Goal: Task Accomplishment & Management: Use online tool/utility

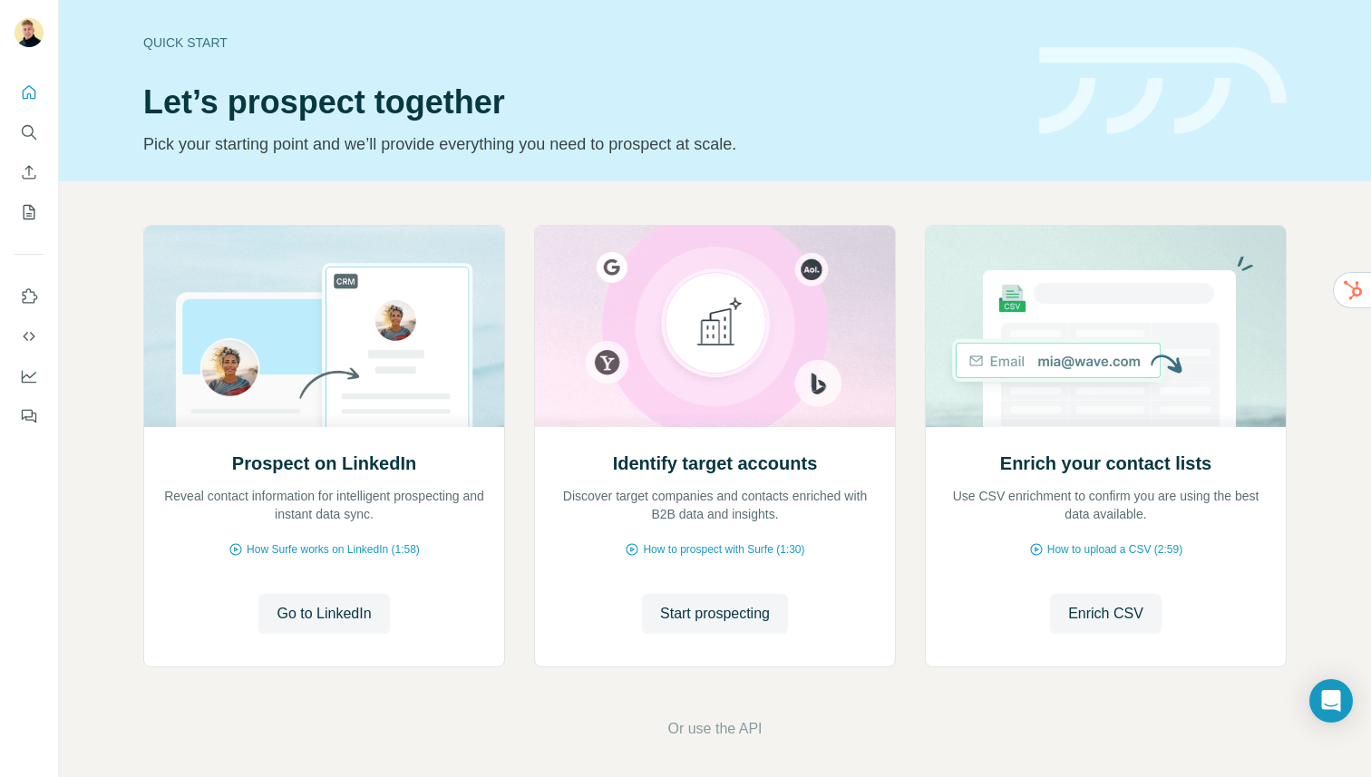
click at [15, 127] on div at bounding box center [29, 248] width 58 height 367
click at [22, 131] on icon "Search" at bounding box center [28, 131] width 12 height 12
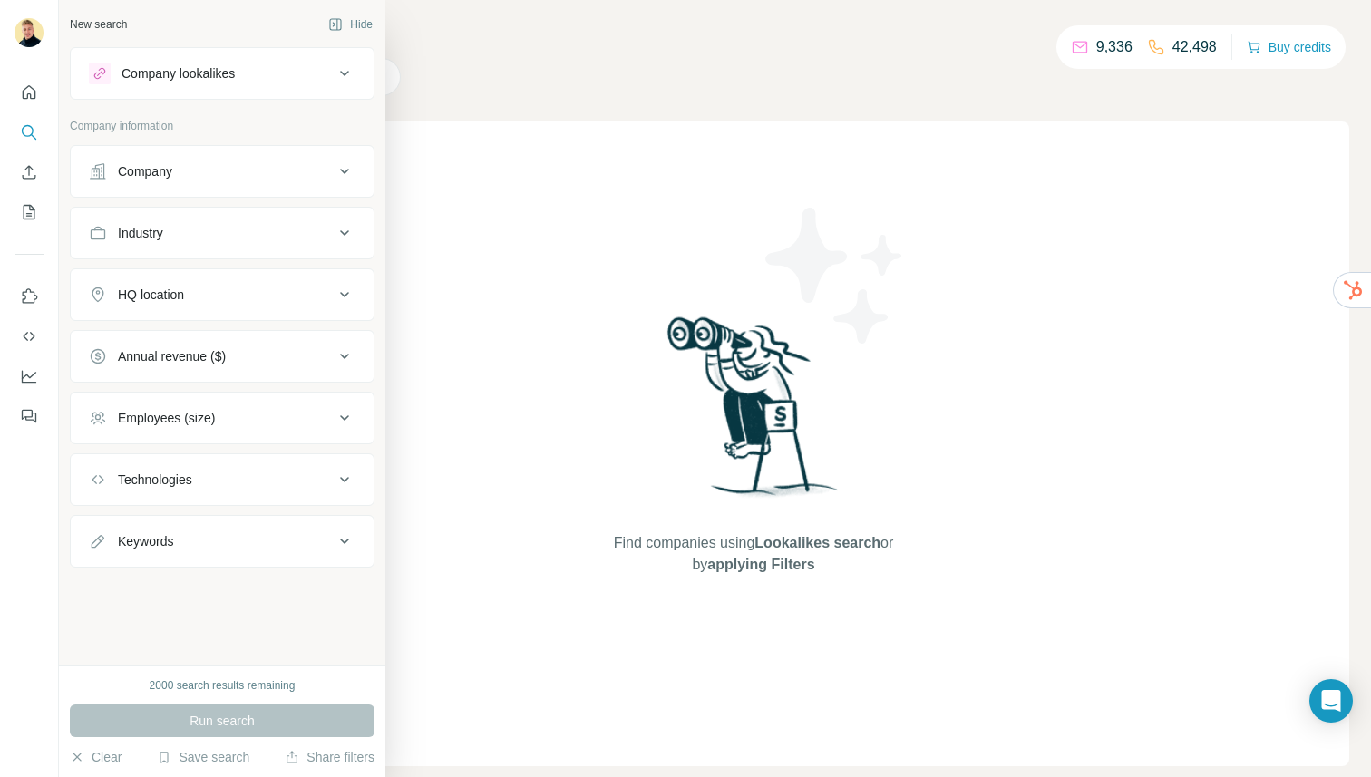
click at [189, 54] on button "Company lookalikes" at bounding box center [222, 74] width 303 height 44
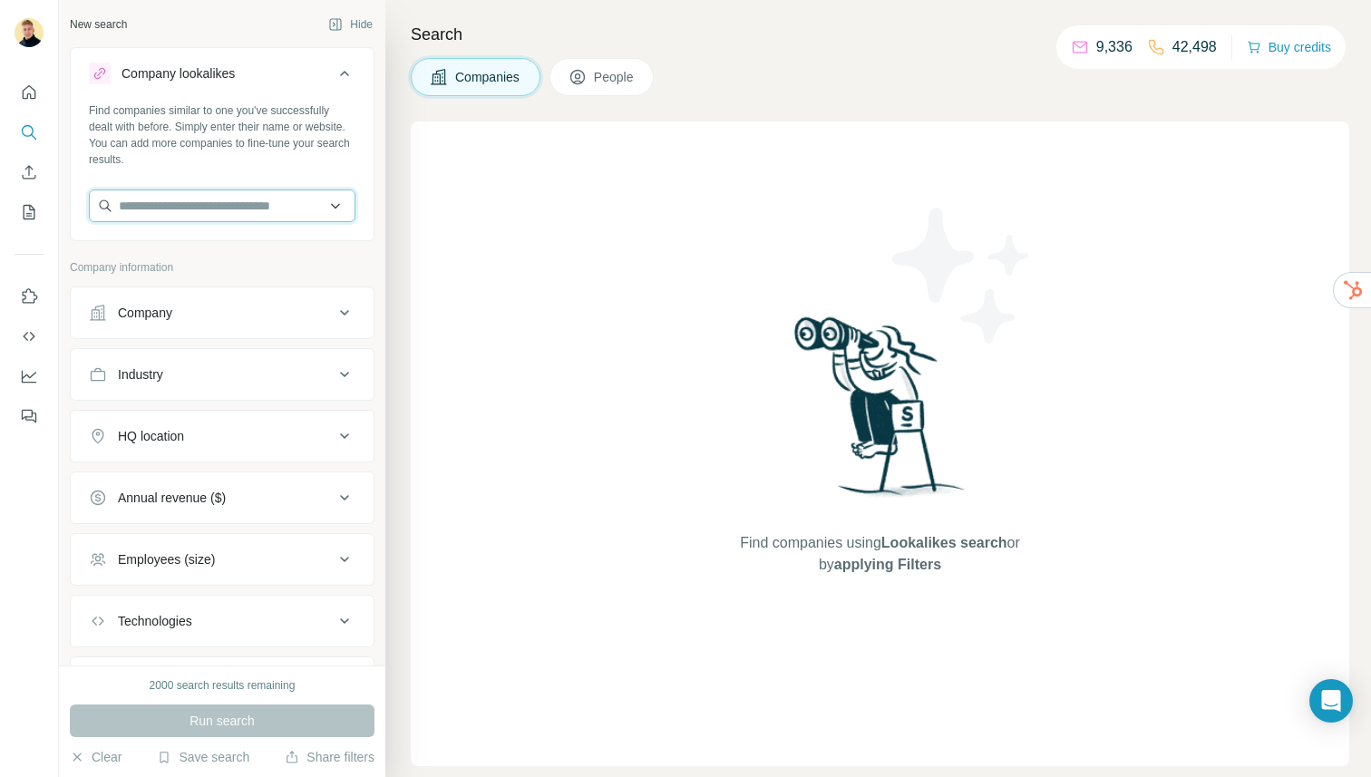
click at [180, 201] on input "text" at bounding box center [222, 205] width 267 height 33
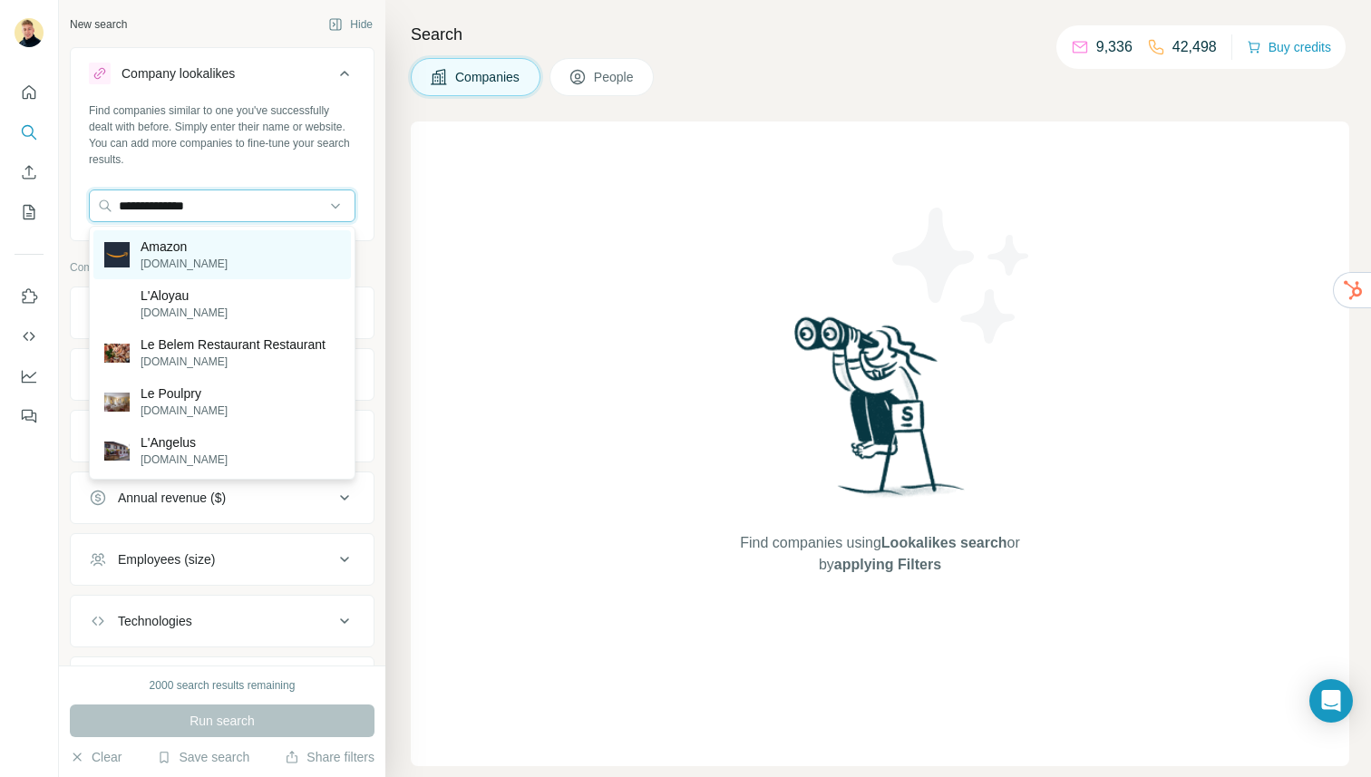
type input "**********"
click at [257, 248] on div "Amazon [DOMAIN_NAME]" at bounding box center [221, 254] width 257 height 49
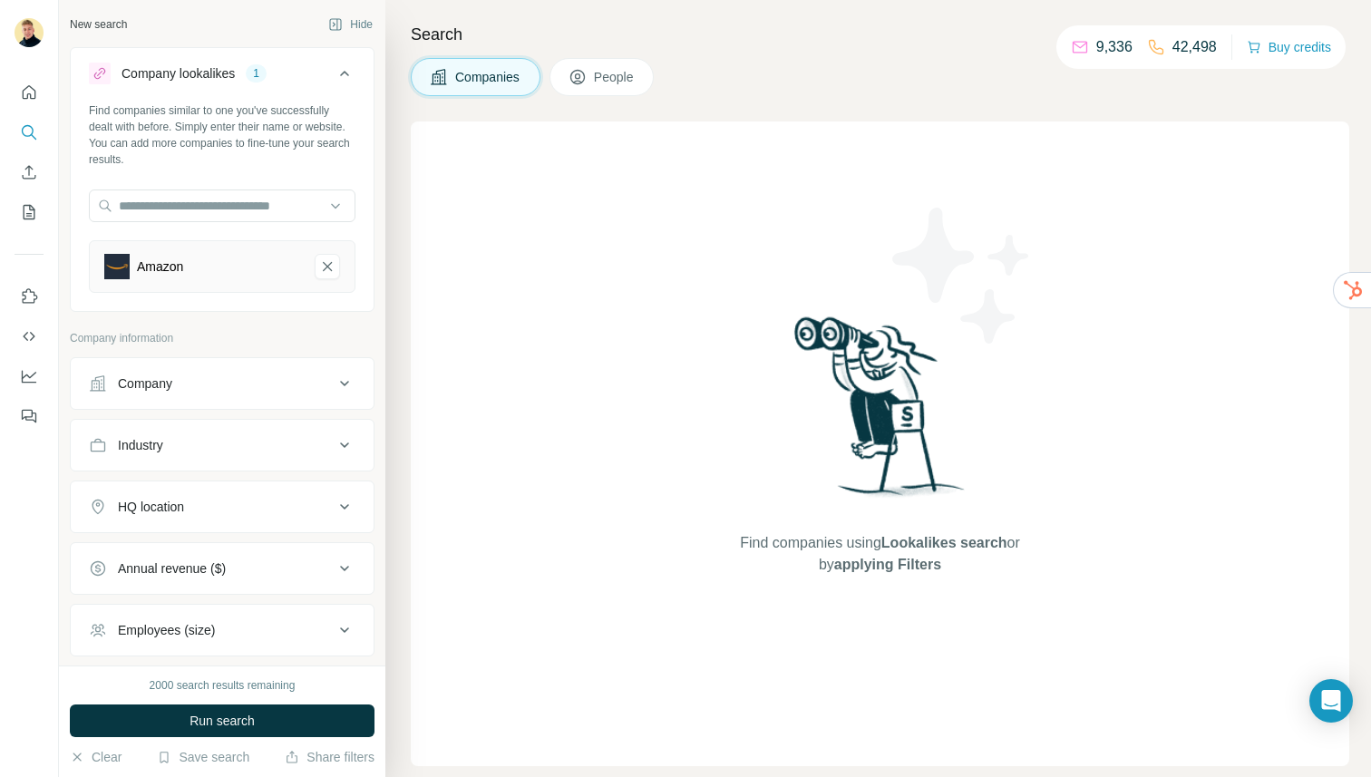
click at [579, 75] on icon at bounding box center [577, 78] width 9 height 10
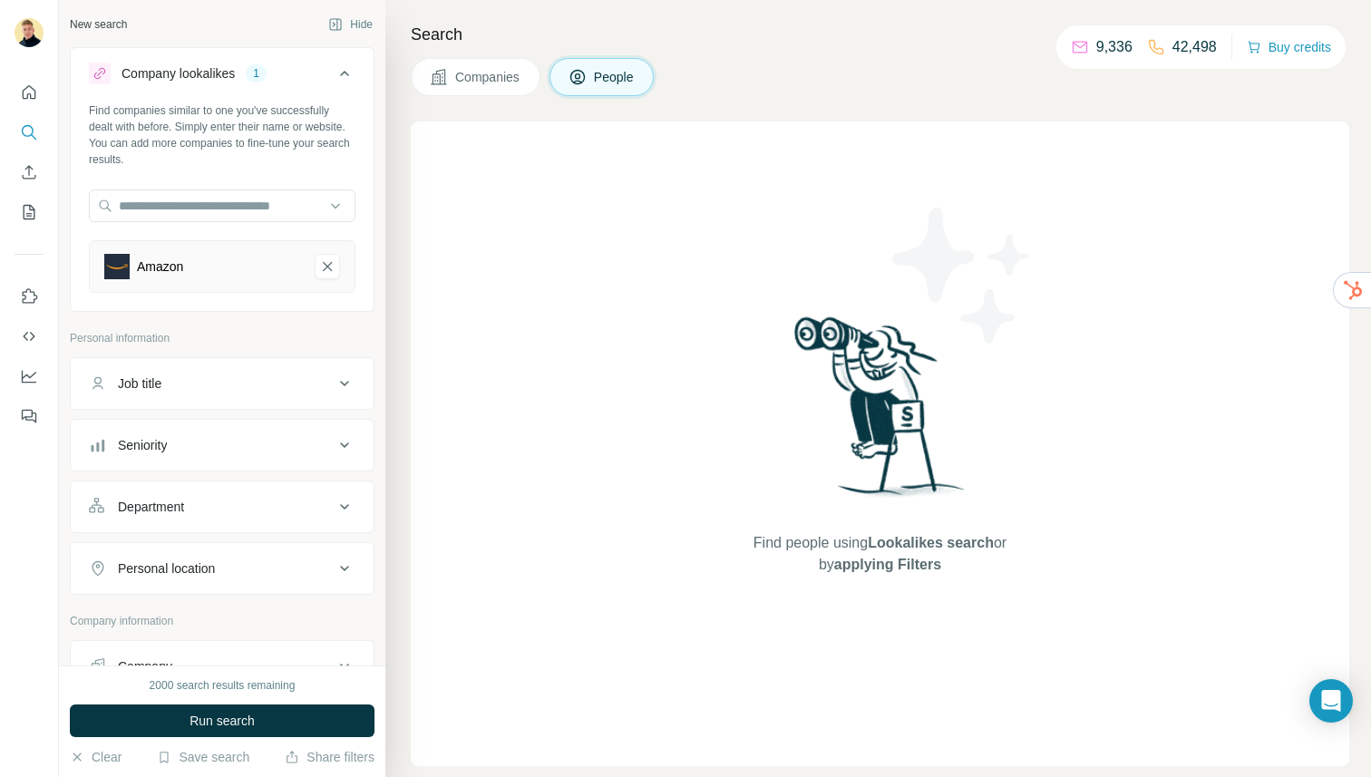
click at [204, 382] on div "Job title" at bounding box center [211, 383] width 245 height 18
click at [212, 428] on input "text" at bounding box center [204, 429] width 230 height 33
type input "*"
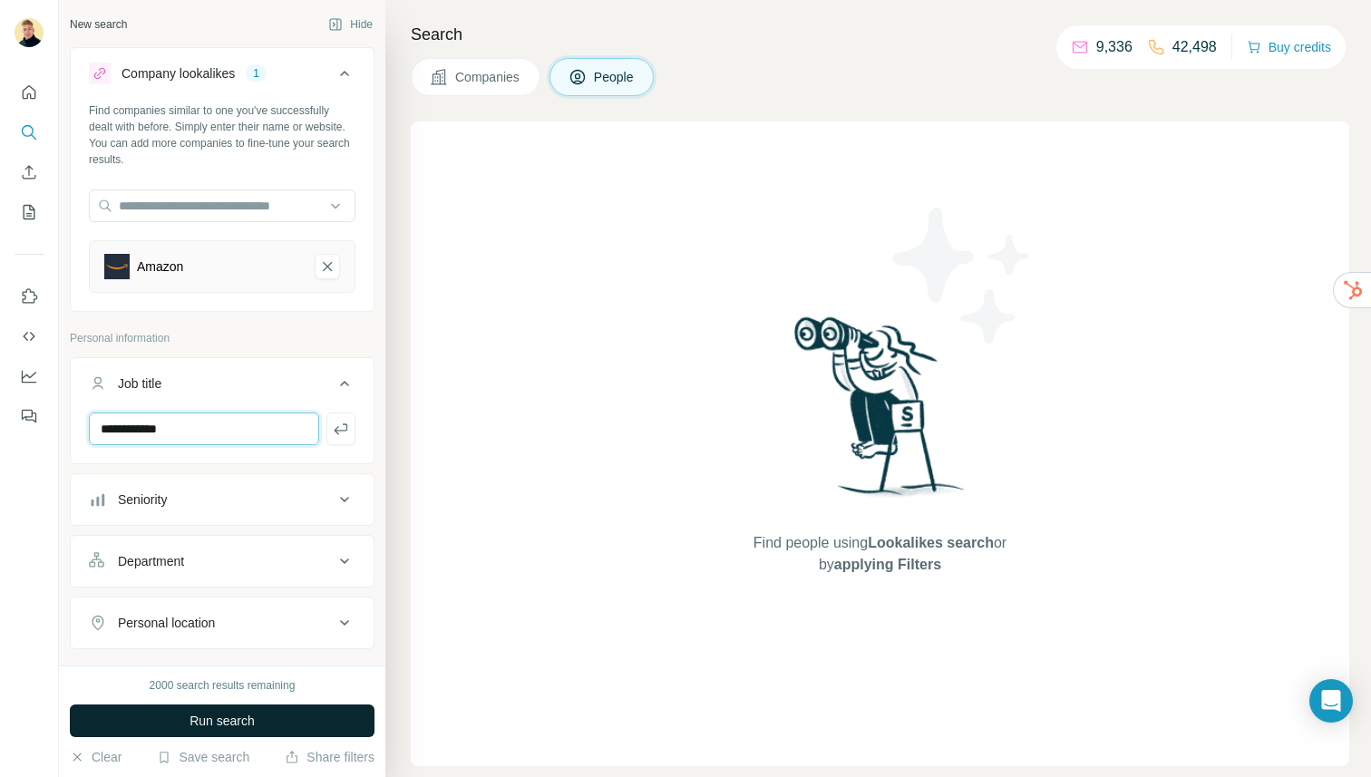
type input "**********"
click at [180, 708] on button "Run search" at bounding box center [222, 720] width 305 height 33
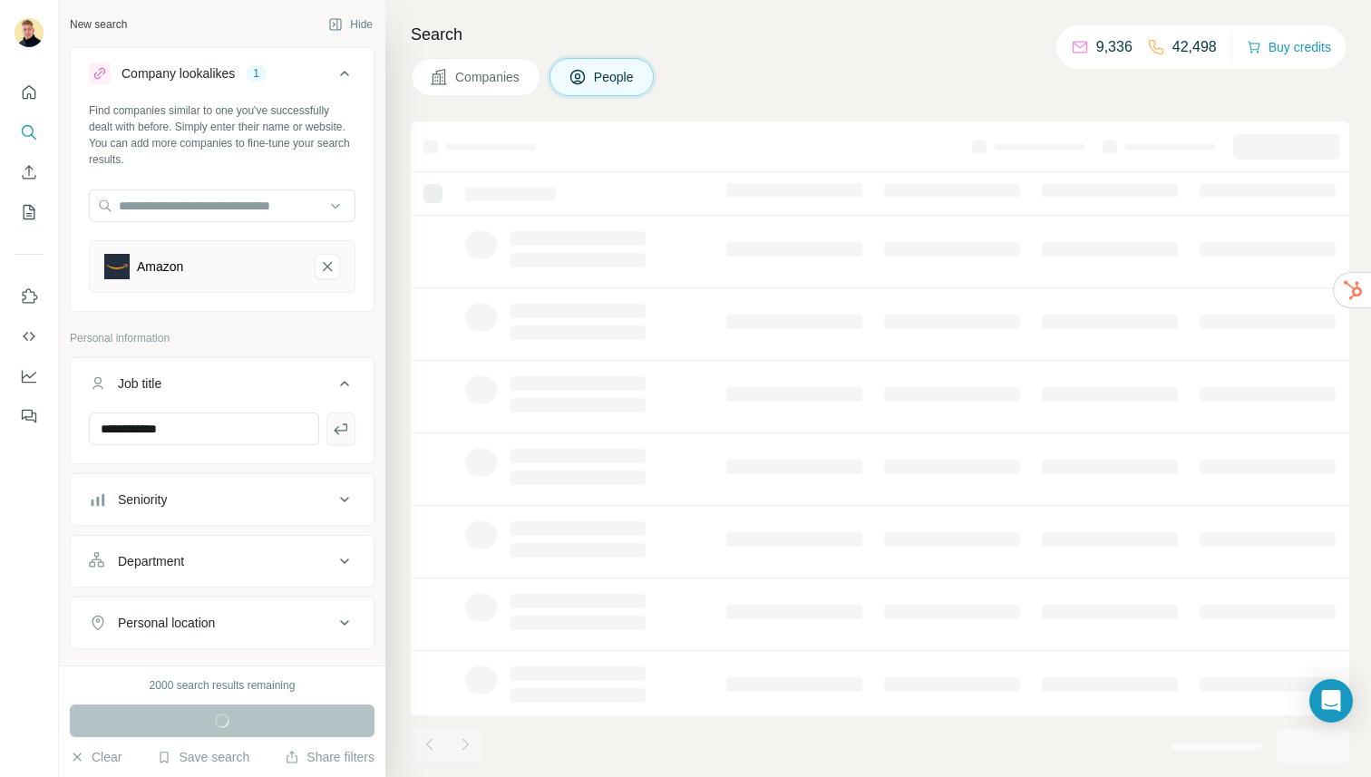
click at [342, 430] on icon "button" at bounding box center [341, 428] width 14 height 11
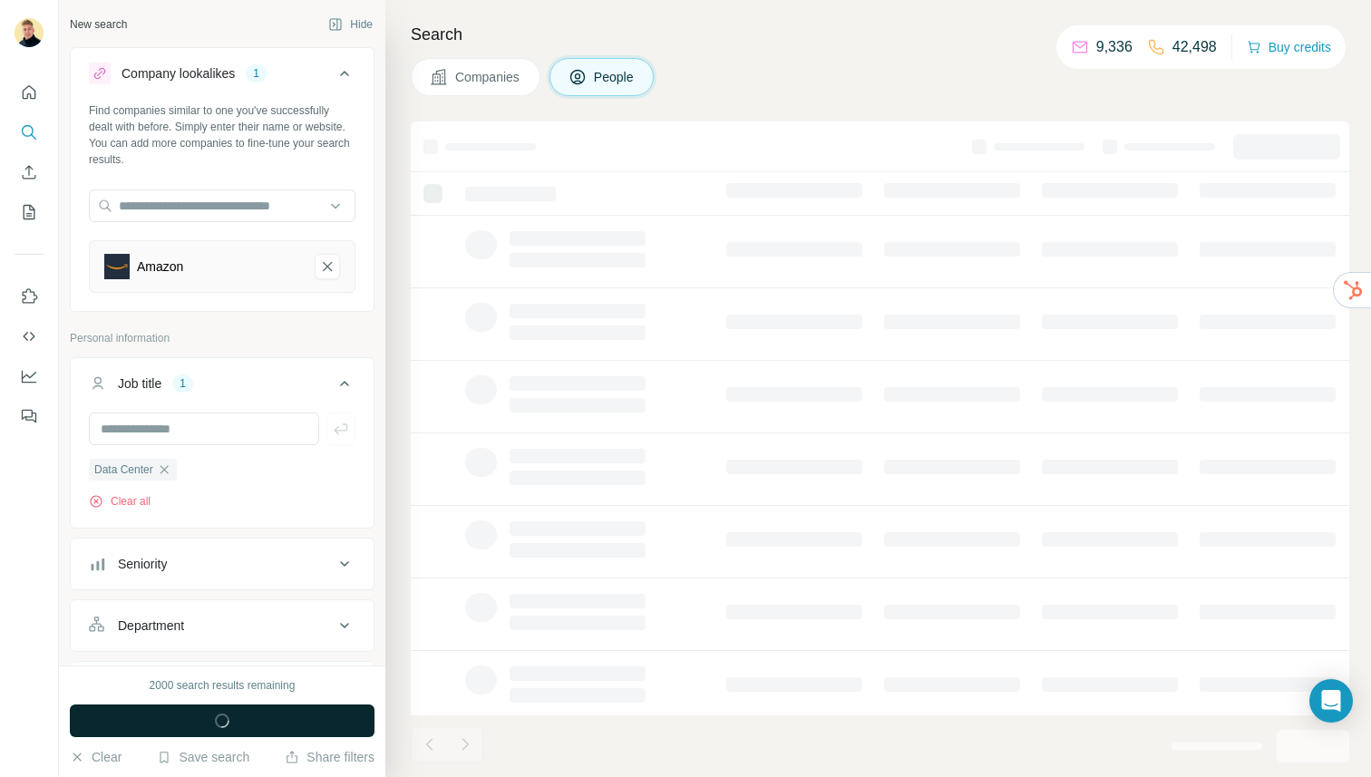
click at [276, 726] on button "Run search" at bounding box center [222, 720] width 305 height 33
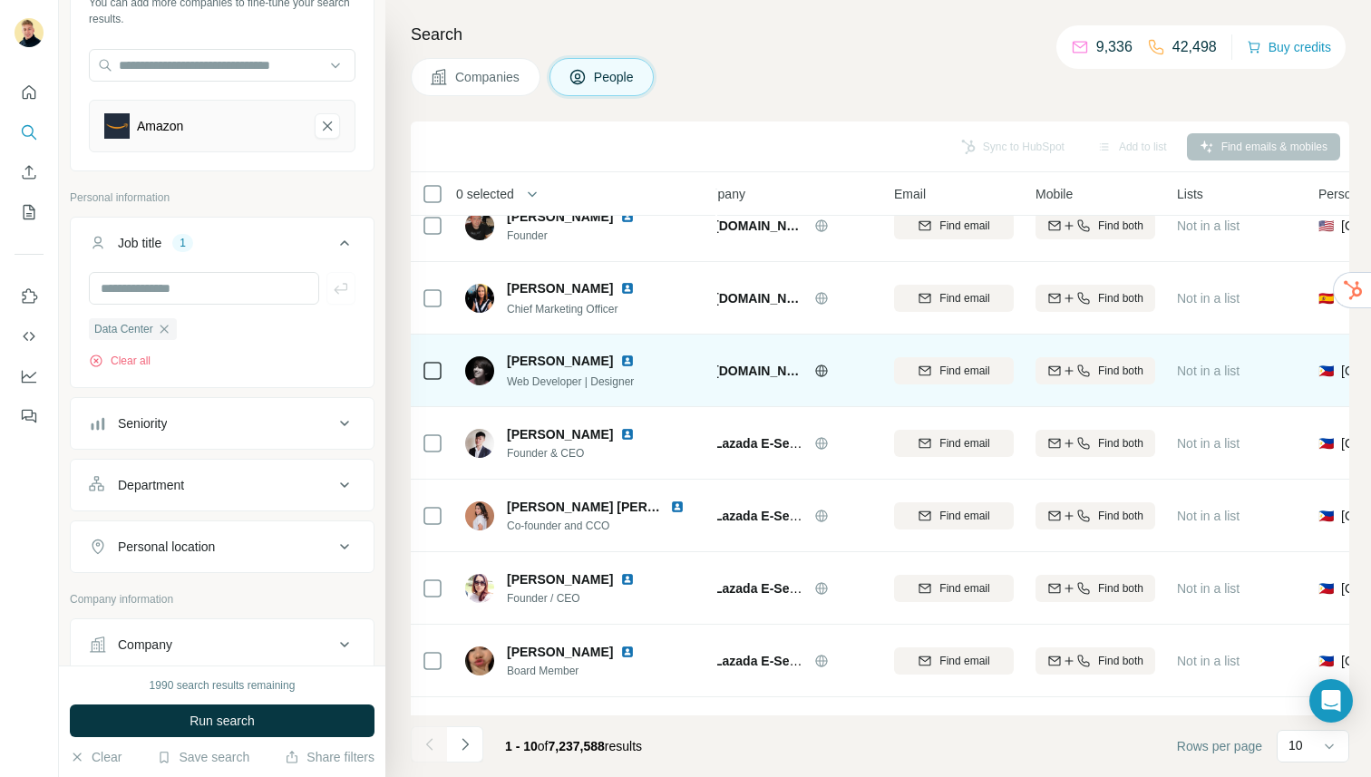
scroll to position [106, 35]
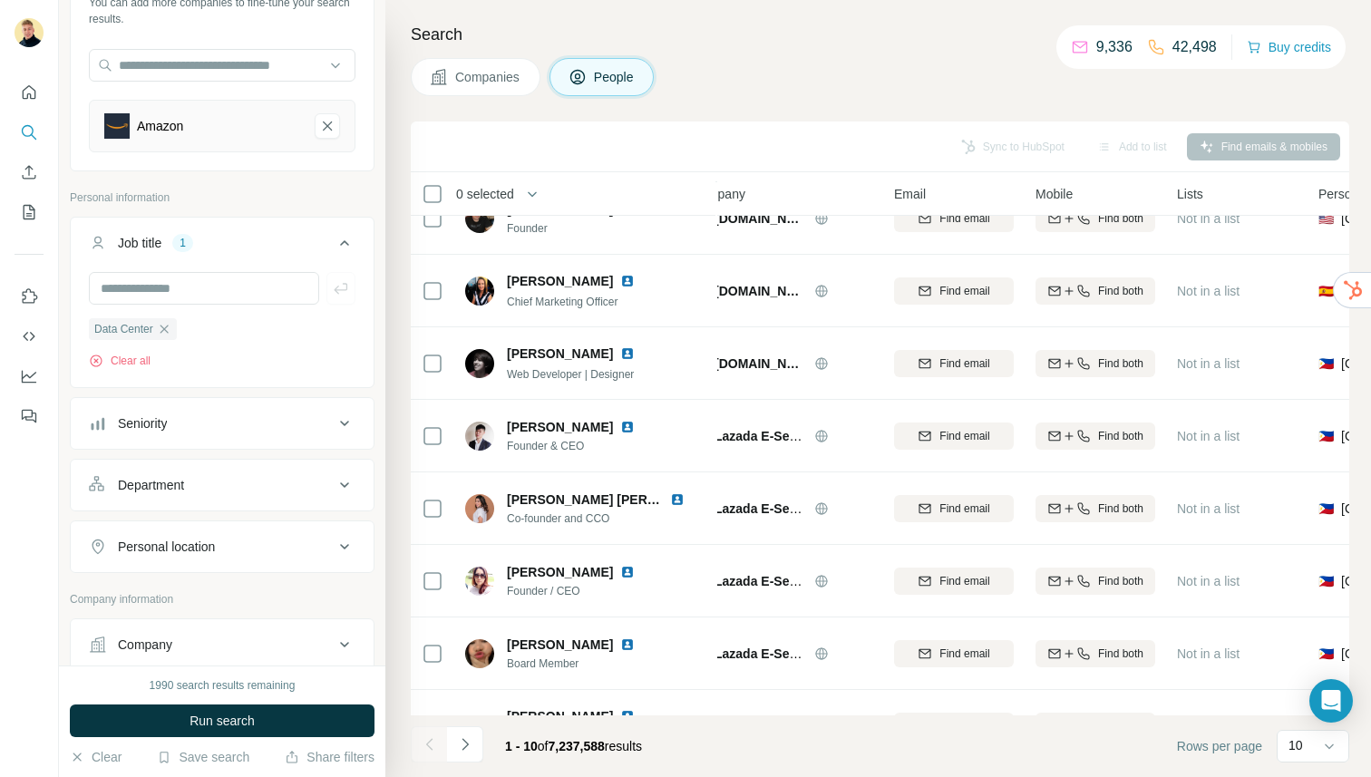
click at [160, 325] on icon "button" at bounding box center [164, 329] width 15 height 15
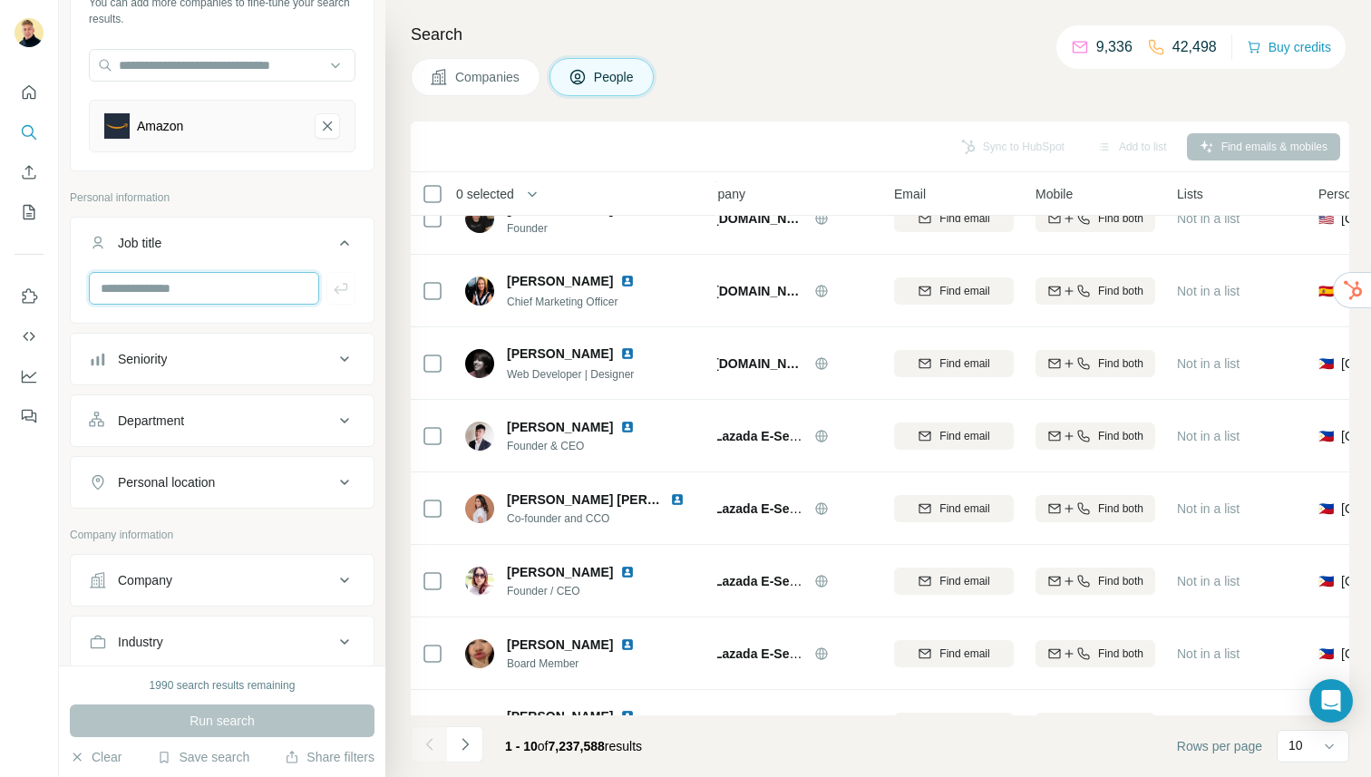
click at [242, 289] on input "text" at bounding box center [204, 288] width 230 height 33
type input "*"
click at [207, 410] on button "Department" at bounding box center [222, 421] width 303 height 44
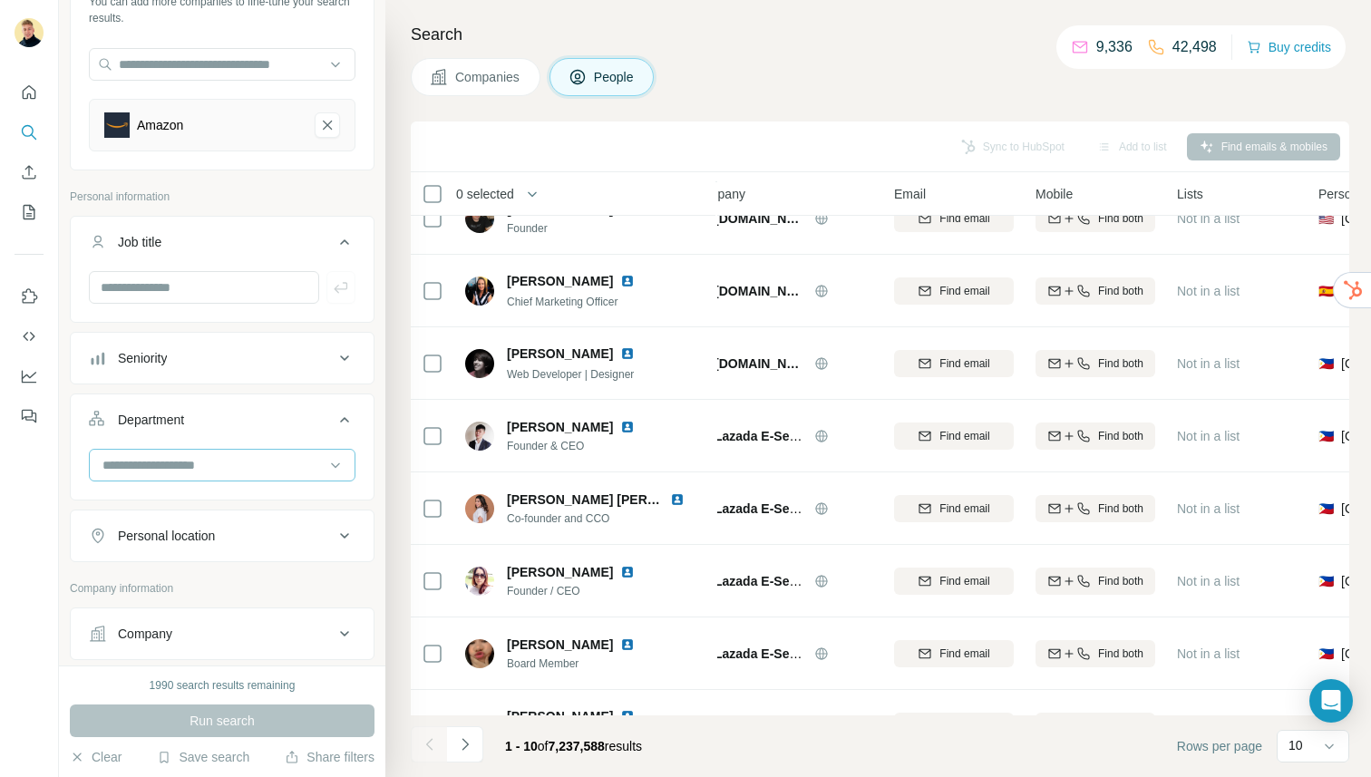
click at [205, 471] on input at bounding box center [213, 465] width 224 height 20
click at [172, 463] on input at bounding box center [213, 465] width 224 height 20
click at [219, 462] on input at bounding box center [213, 465] width 224 height 20
click at [199, 286] on input "text" at bounding box center [204, 287] width 230 height 33
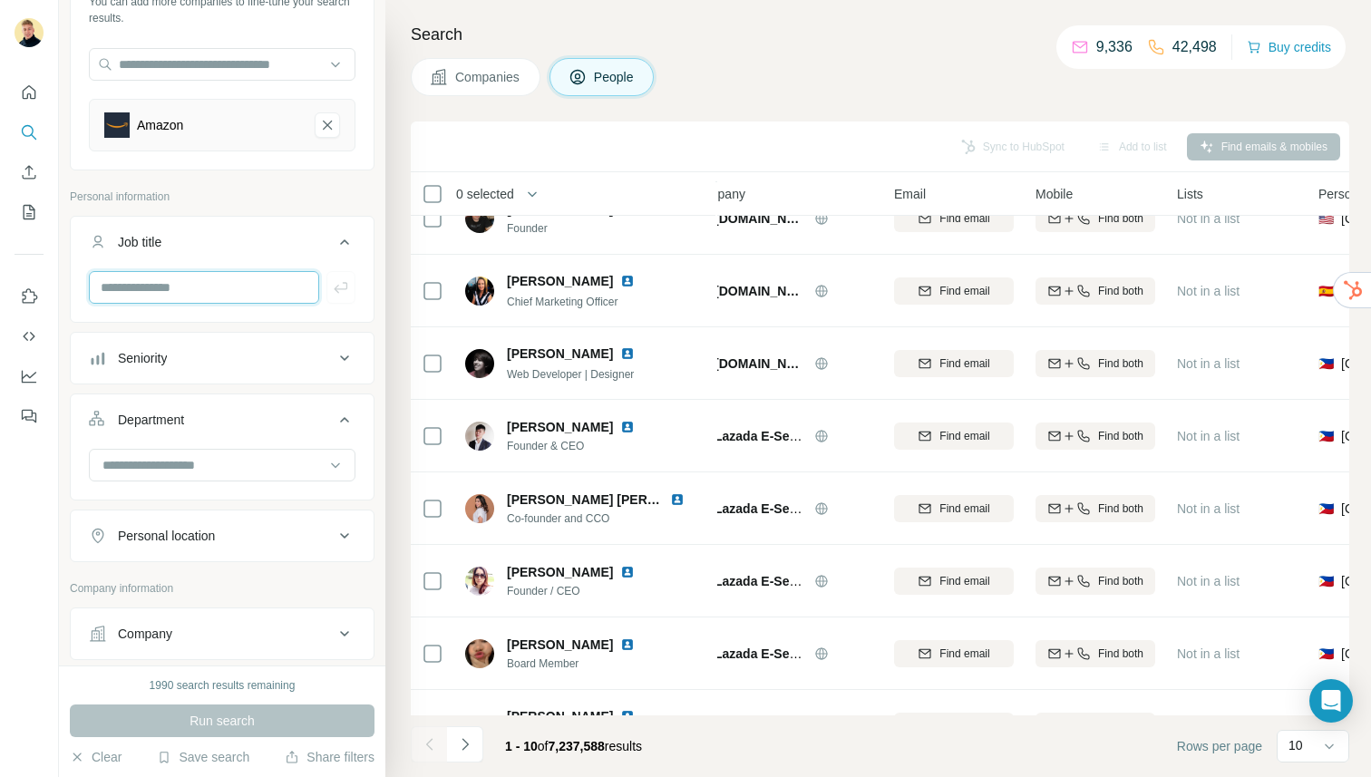
paste input "**********"
type input "**********"
click at [347, 275] on button "button" at bounding box center [340, 287] width 29 height 33
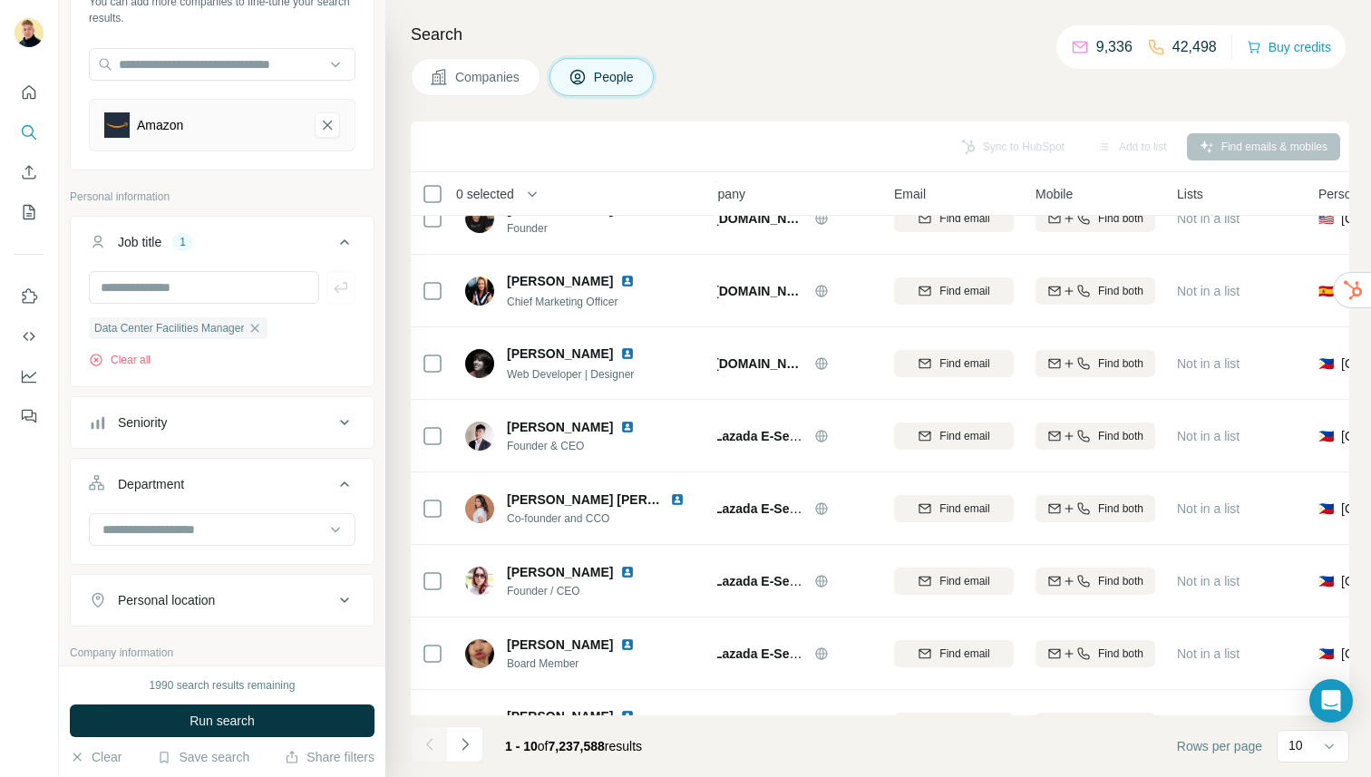
click at [276, 713] on button "Run search" at bounding box center [222, 720] width 305 height 33
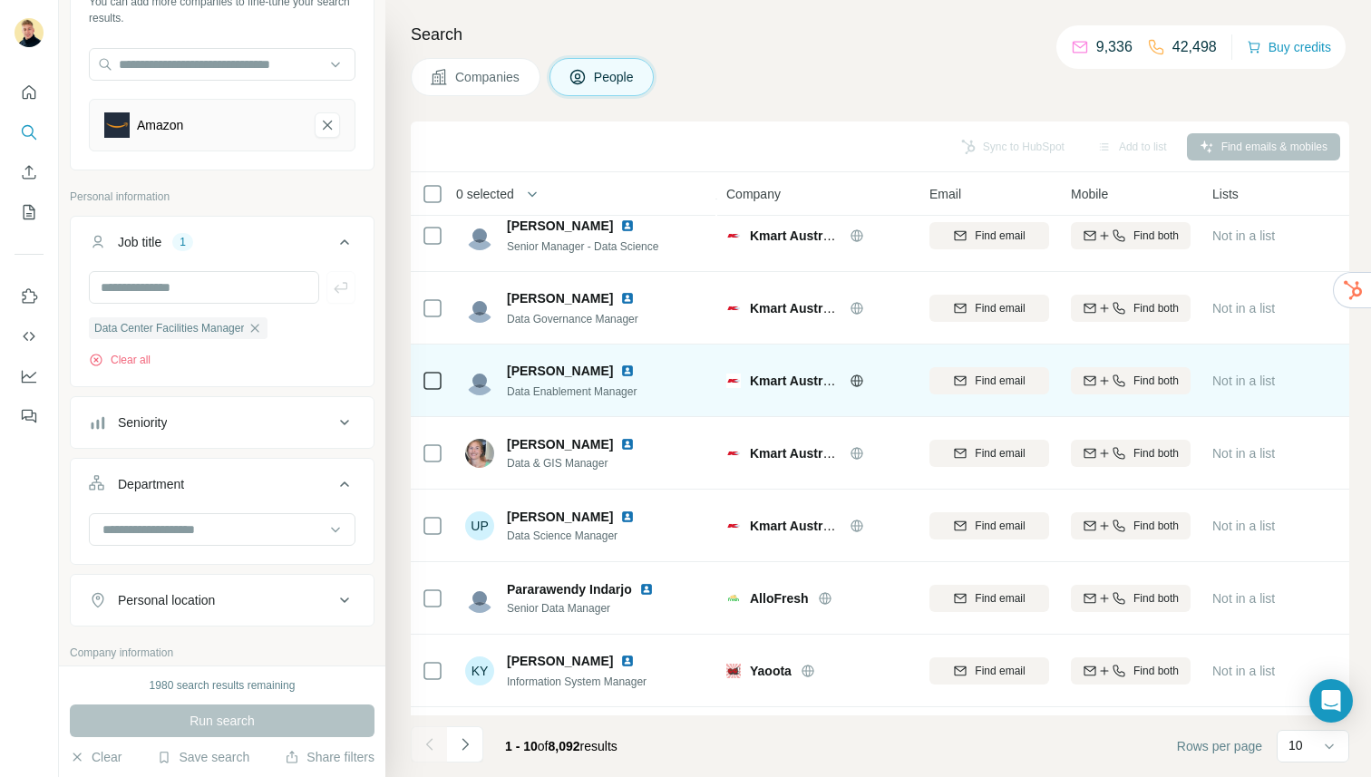
scroll to position [226, 0]
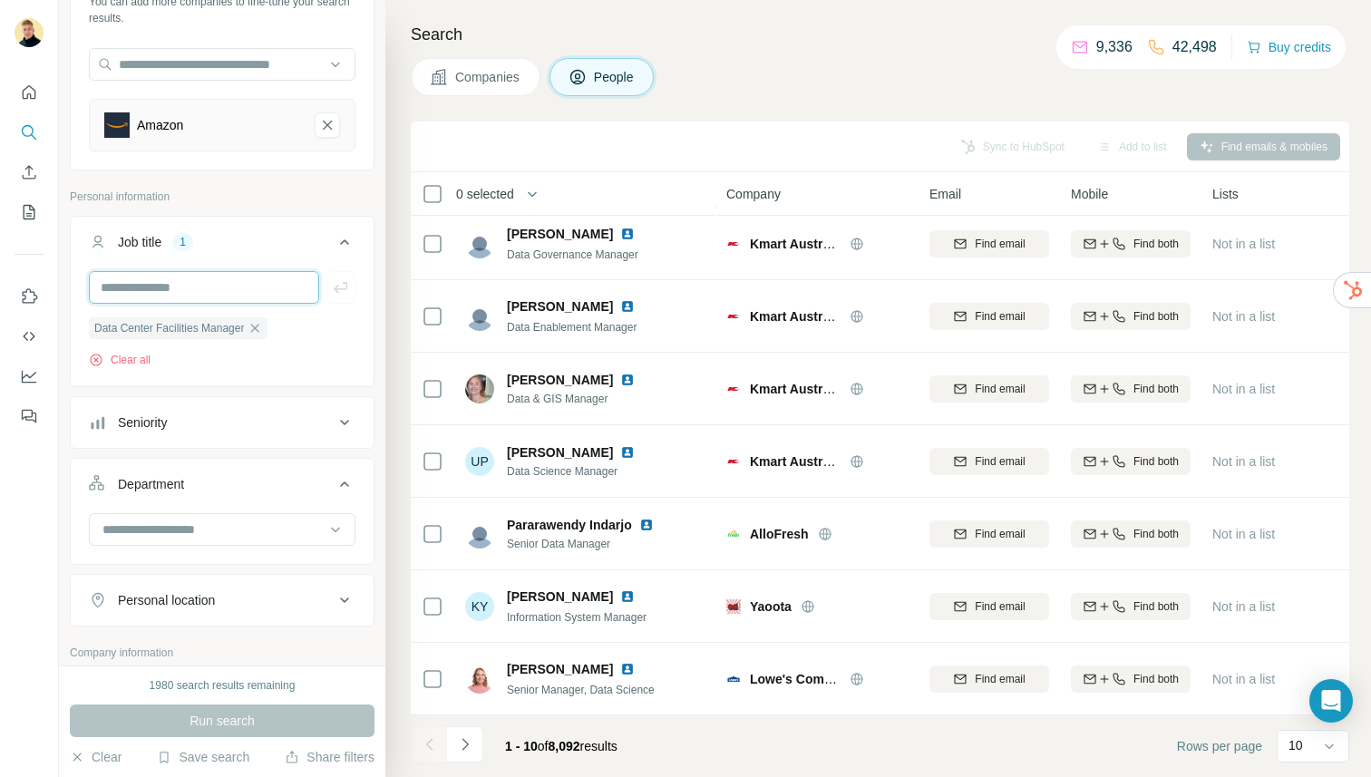
click at [180, 288] on input "text" at bounding box center [204, 287] width 230 height 33
type input "**********"
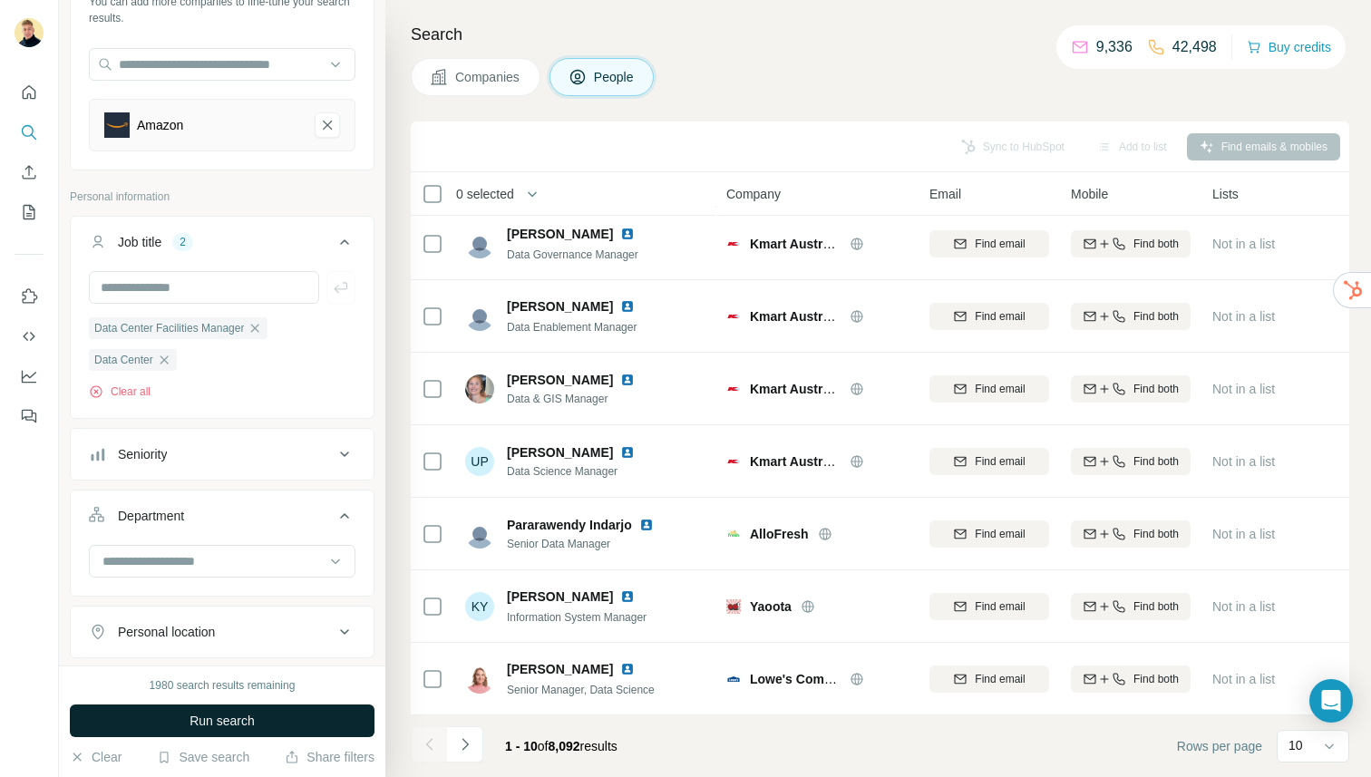
click at [212, 726] on span "Run search" at bounding box center [221, 721] width 65 height 18
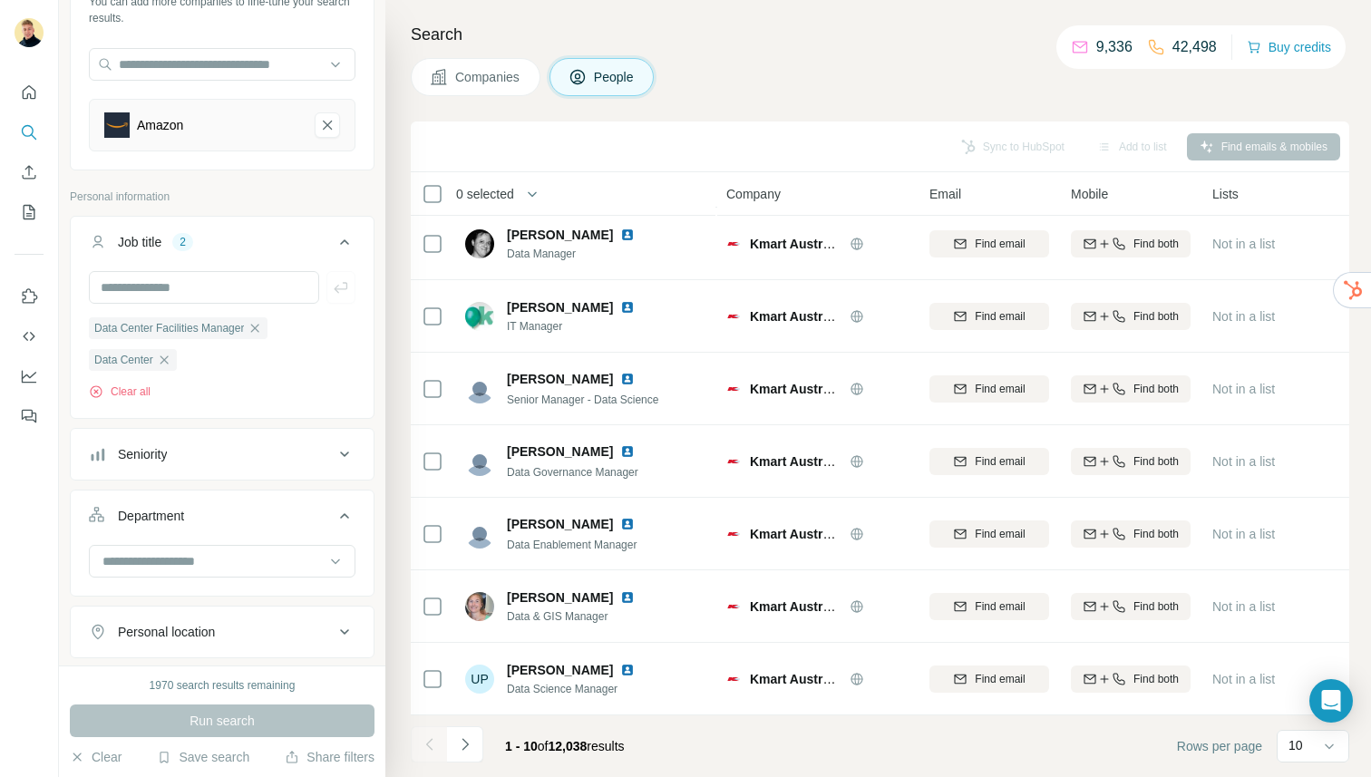
scroll to position [226, 5]
click at [459, 743] on icon "Navigate to next page" at bounding box center [465, 744] width 18 height 18
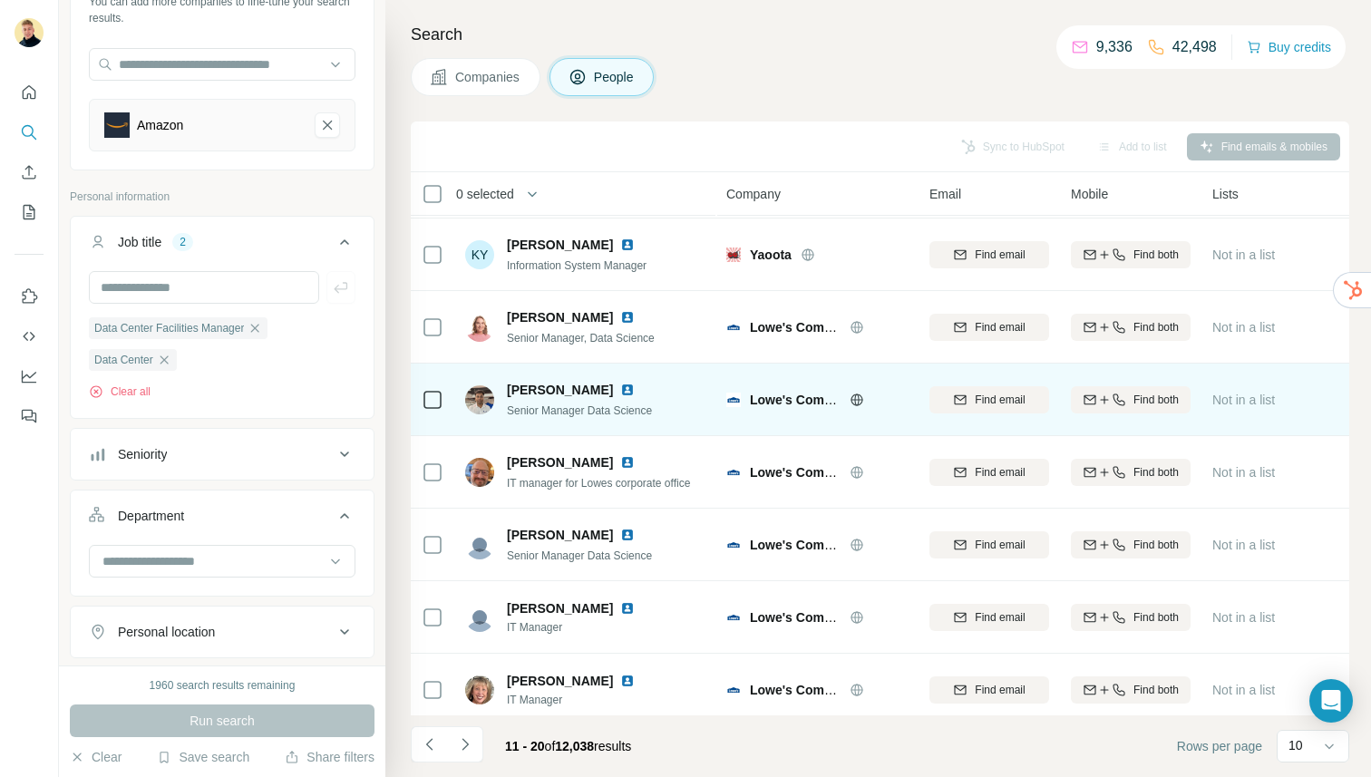
scroll to position [226, 0]
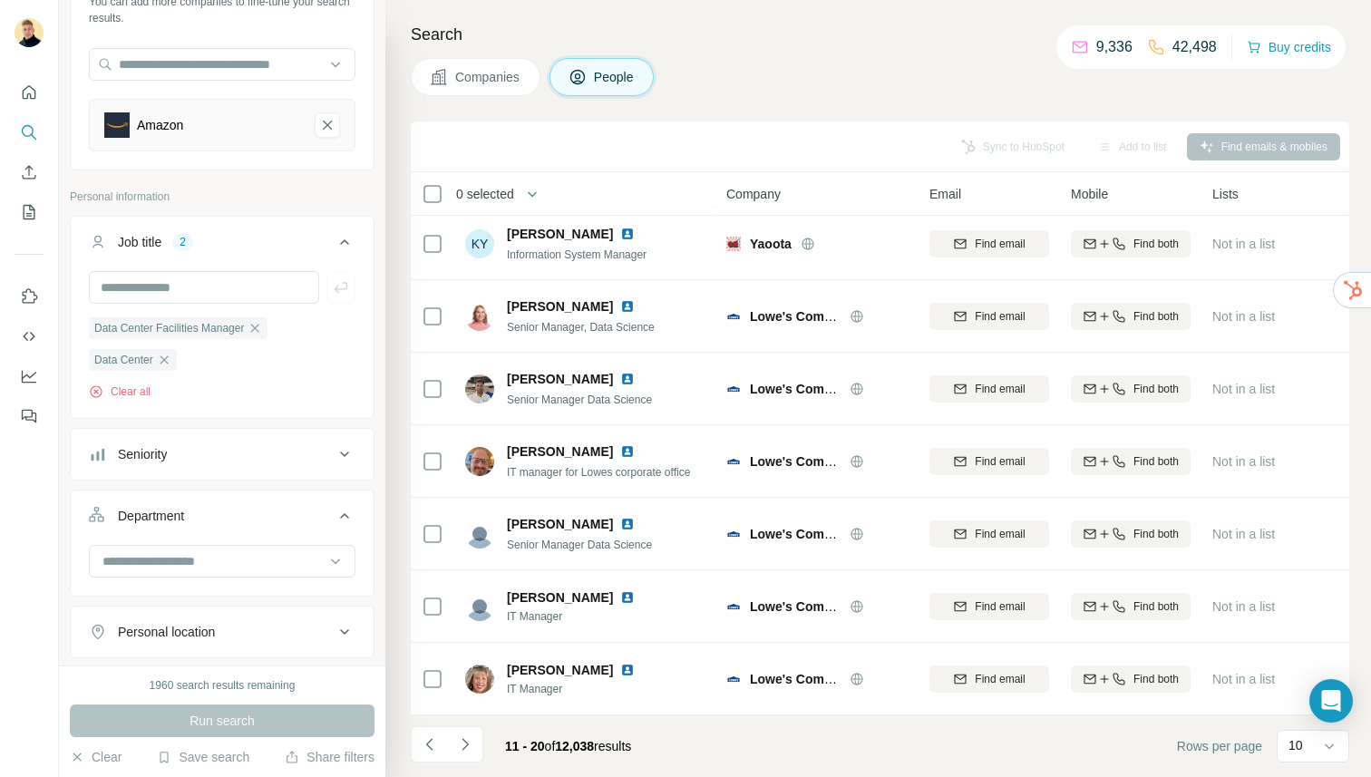
click at [487, 73] on span "Companies" at bounding box center [488, 77] width 66 height 18
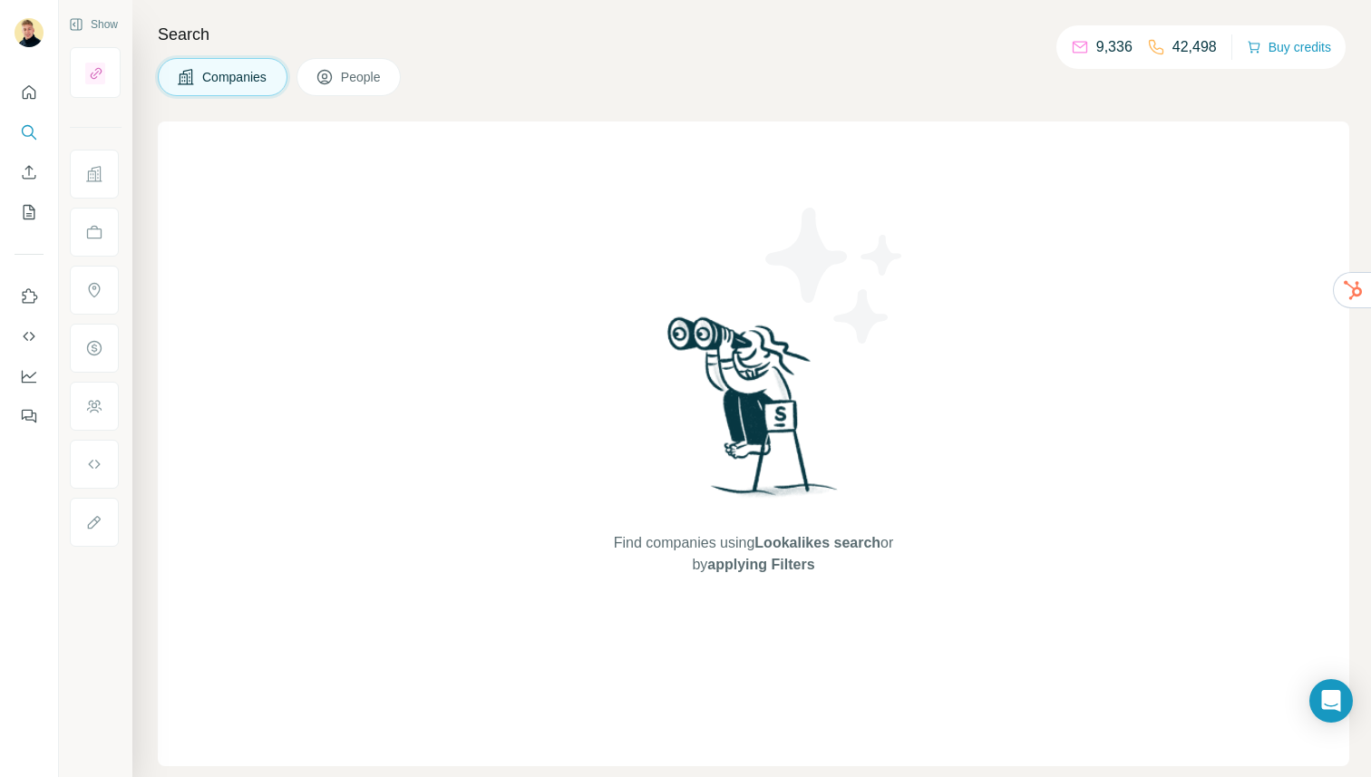
click at [204, 72] on span "Companies" at bounding box center [235, 77] width 66 height 18
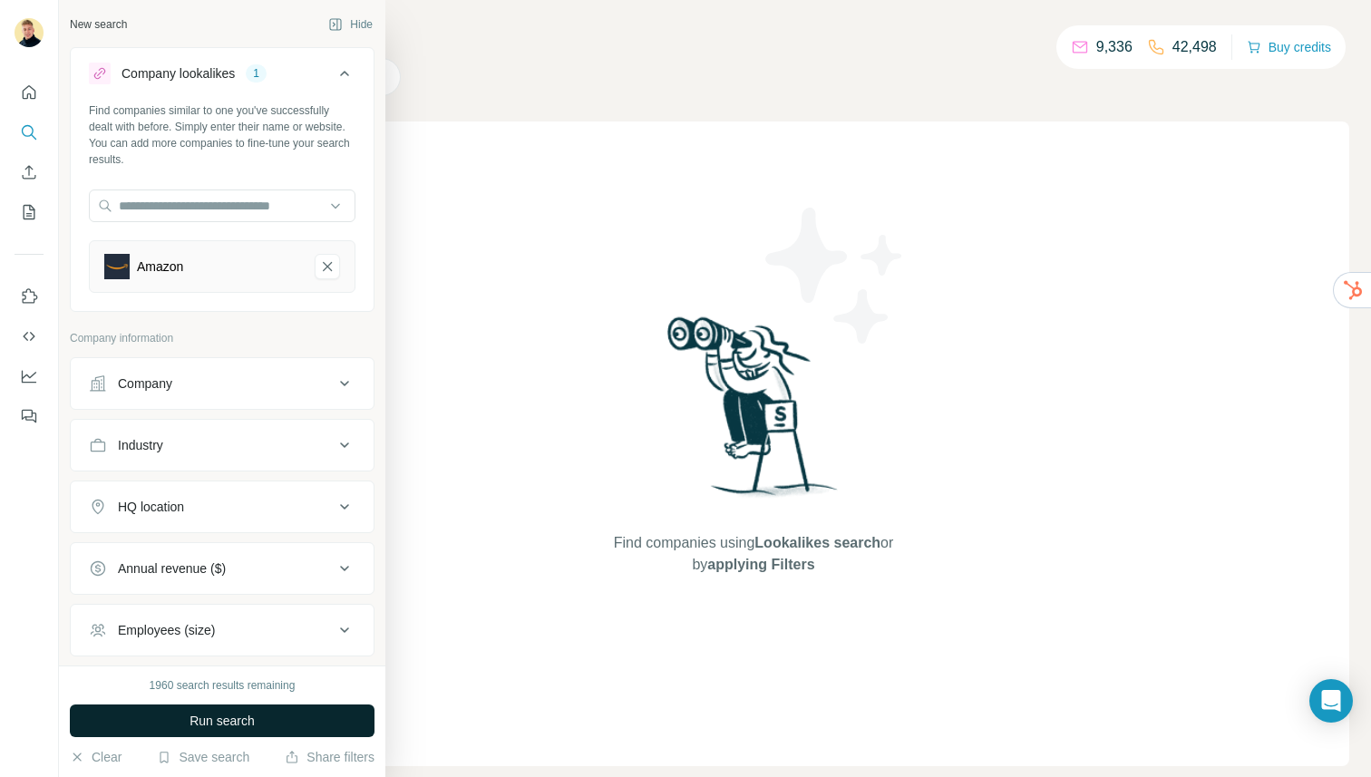
click at [274, 728] on button "Run search" at bounding box center [222, 720] width 305 height 33
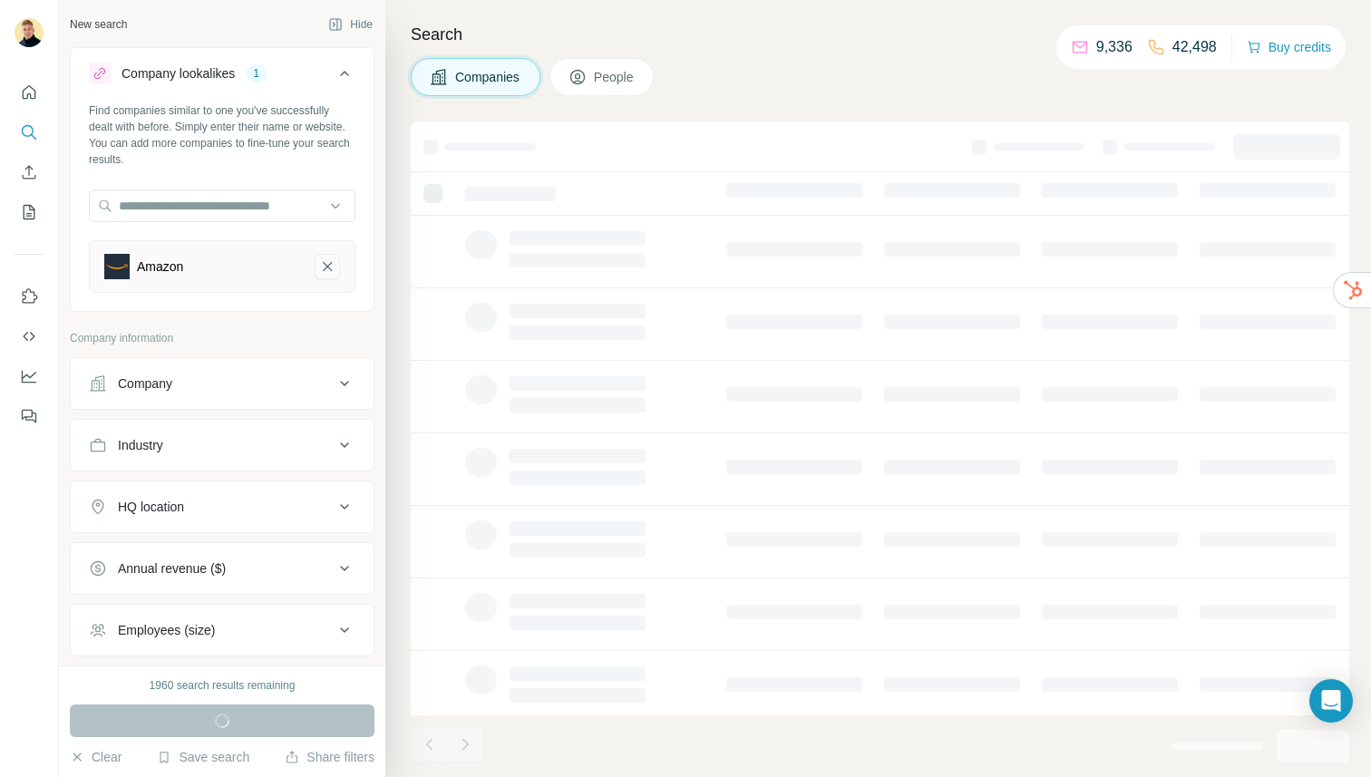
click at [323, 258] on icon "Amazon-remove-button" at bounding box center [327, 266] width 16 height 18
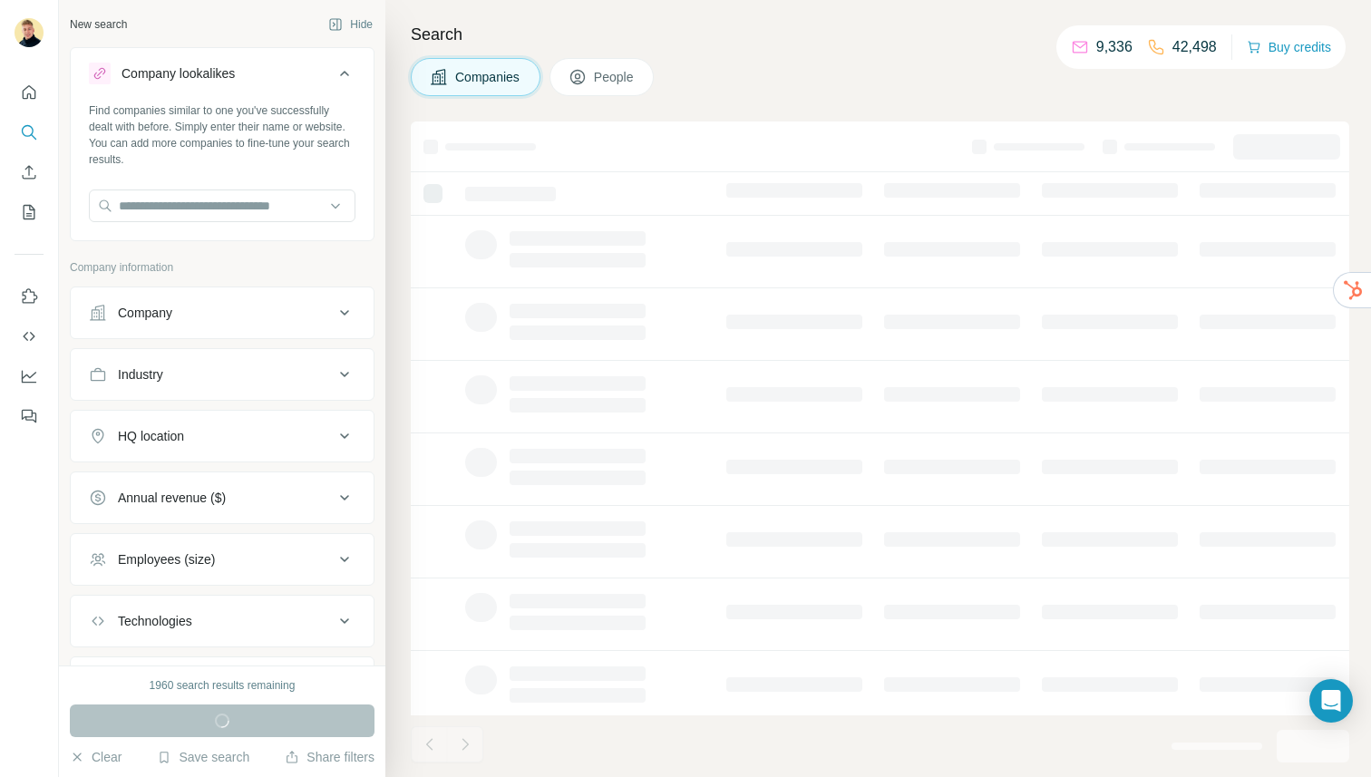
click at [628, 81] on span "People" at bounding box center [615, 77] width 42 height 18
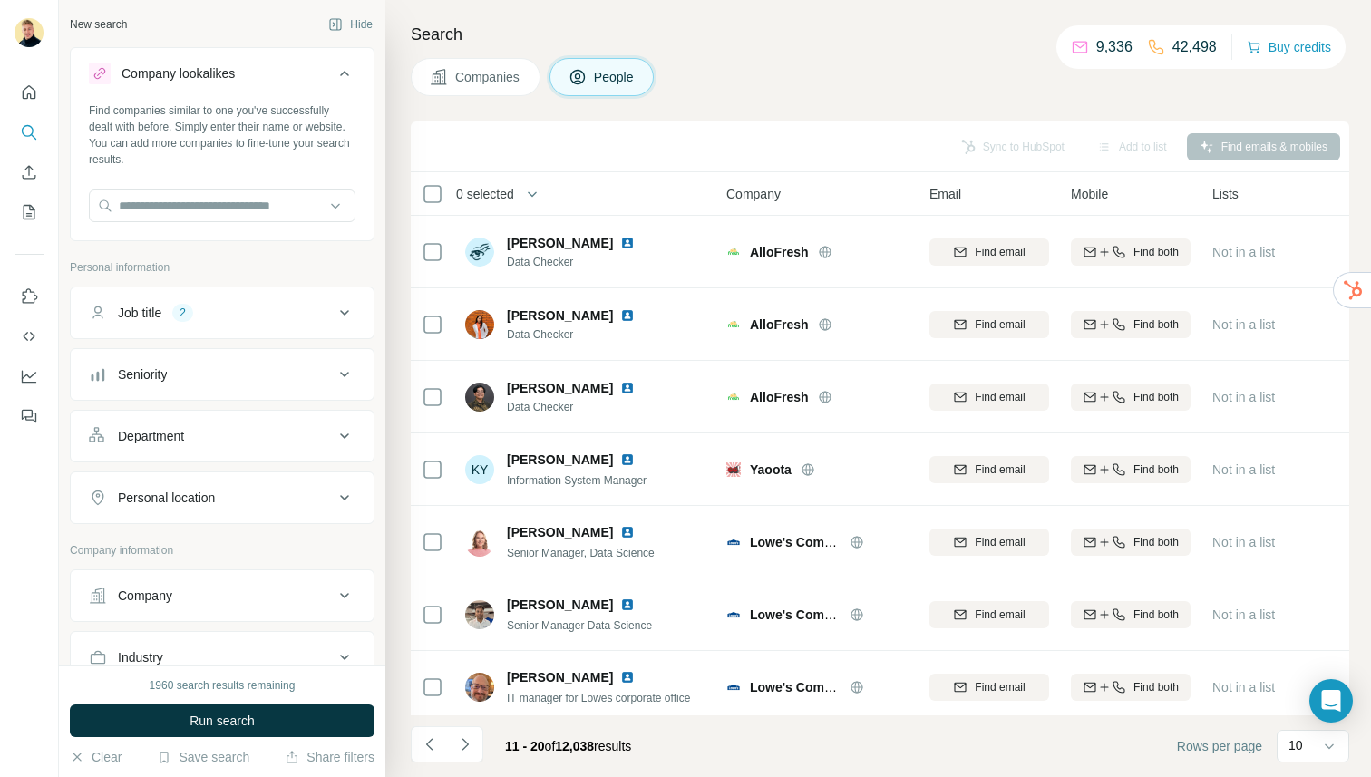
click at [306, 311] on div "Job title 2" at bounding box center [211, 313] width 245 height 18
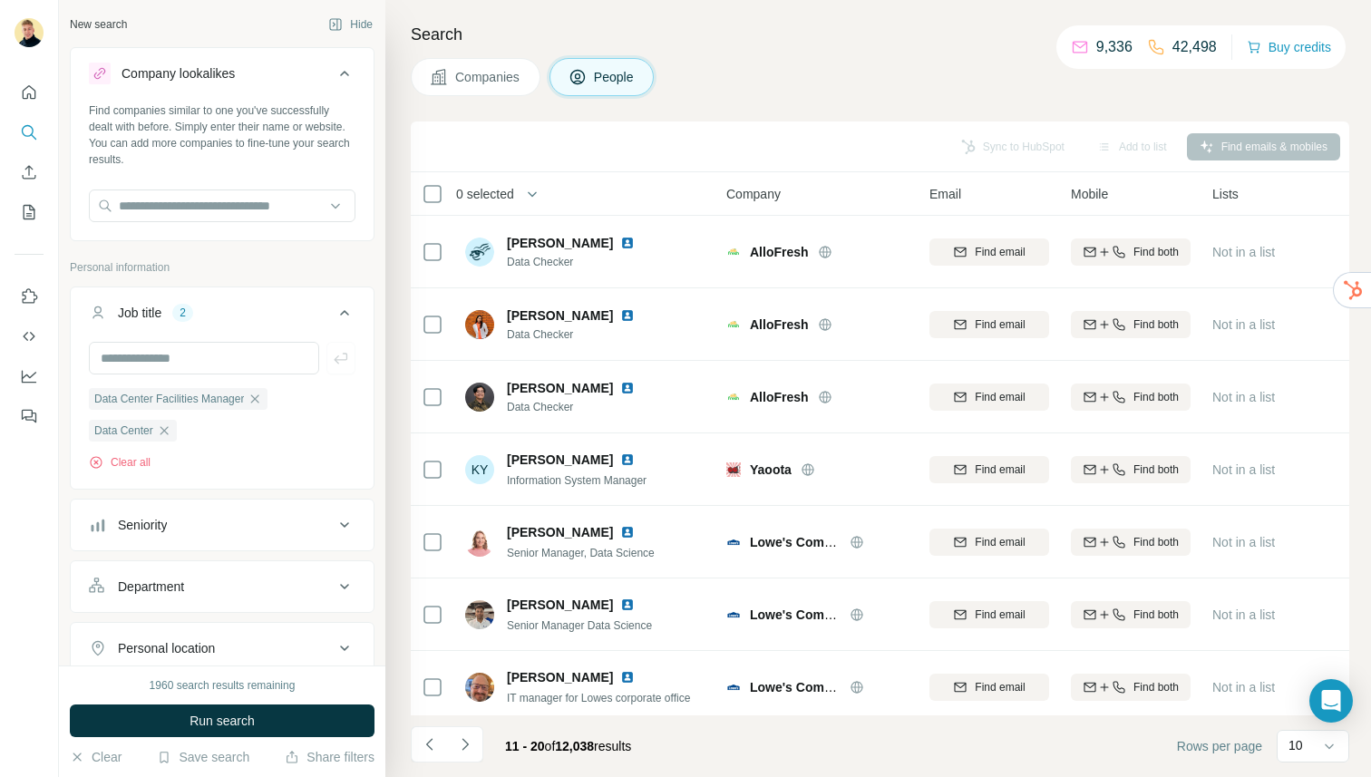
click at [306, 311] on div "Job title 2" at bounding box center [211, 313] width 245 height 18
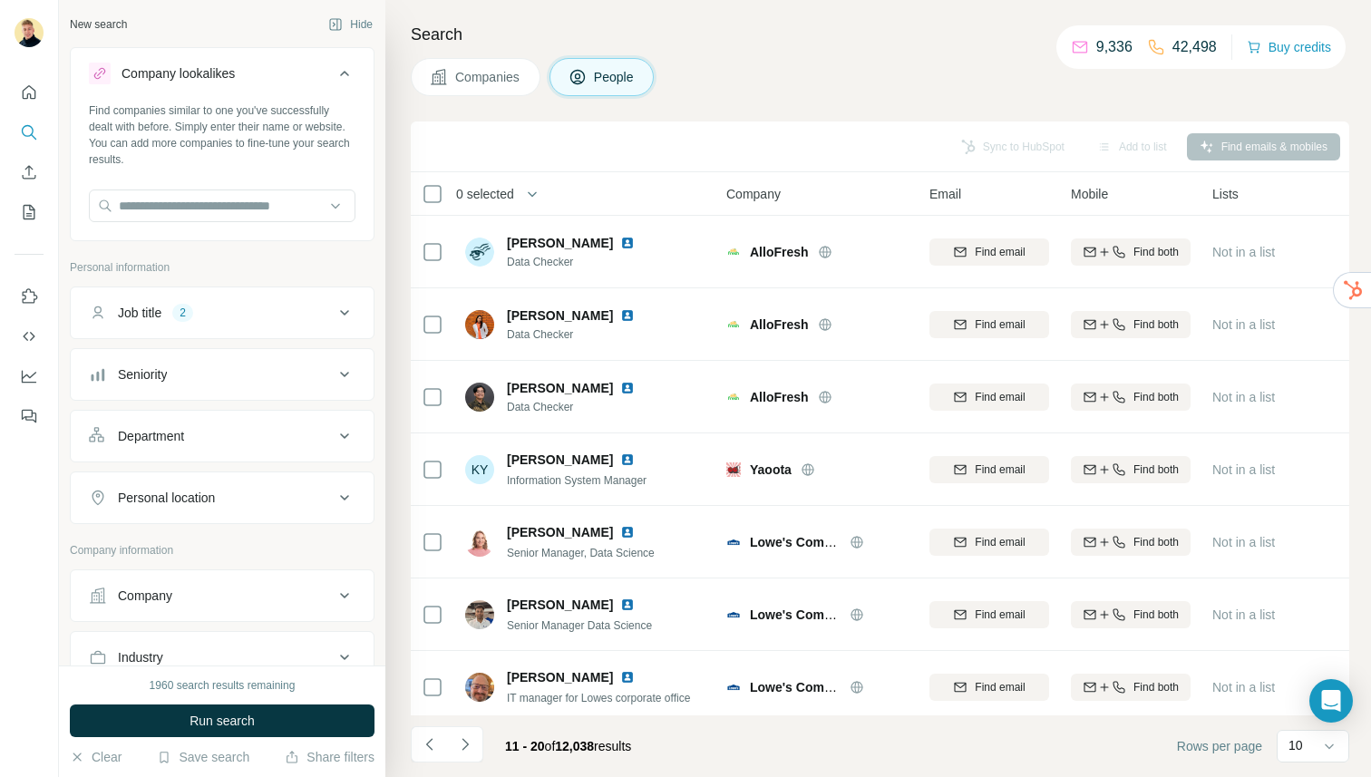
click at [430, 81] on icon at bounding box center [439, 77] width 18 height 18
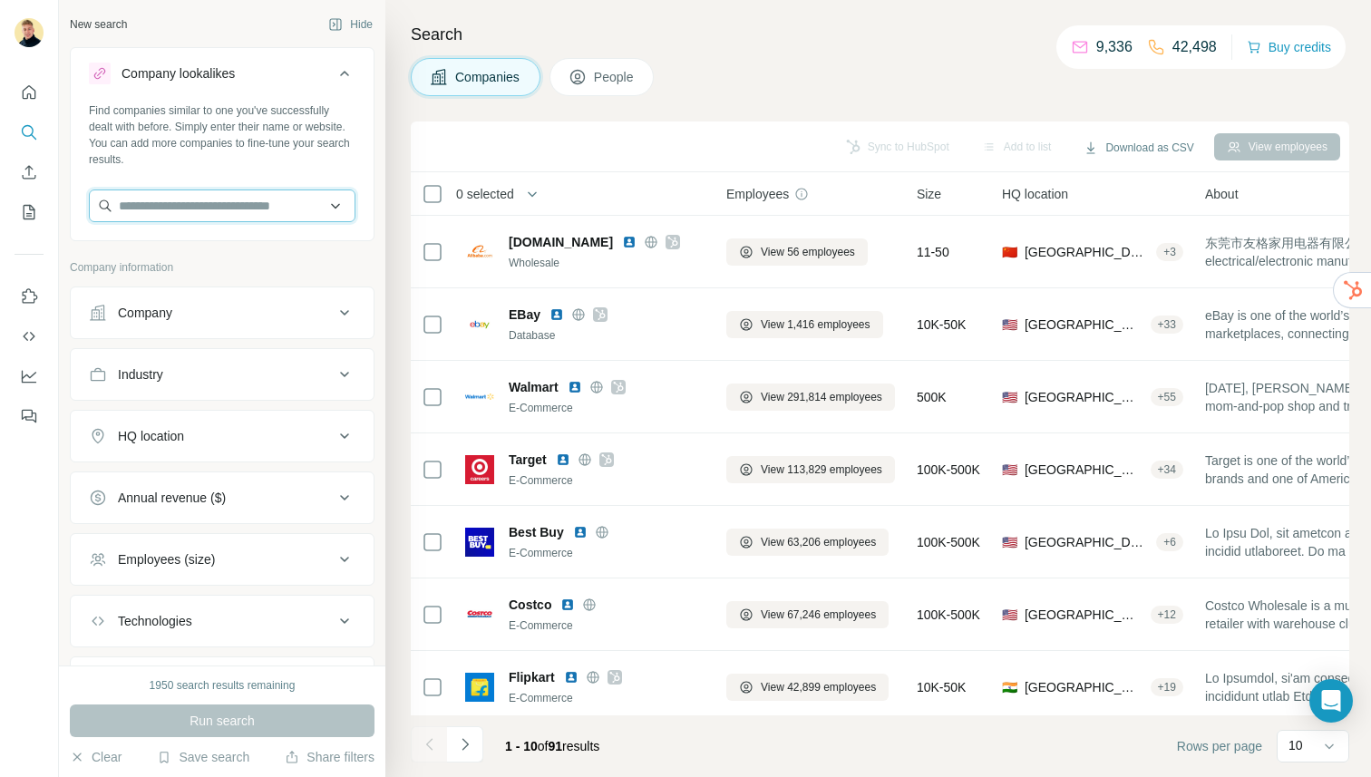
click at [194, 199] on input "text" at bounding box center [222, 205] width 267 height 33
click at [561, 72] on button "People" at bounding box center [601, 77] width 105 height 38
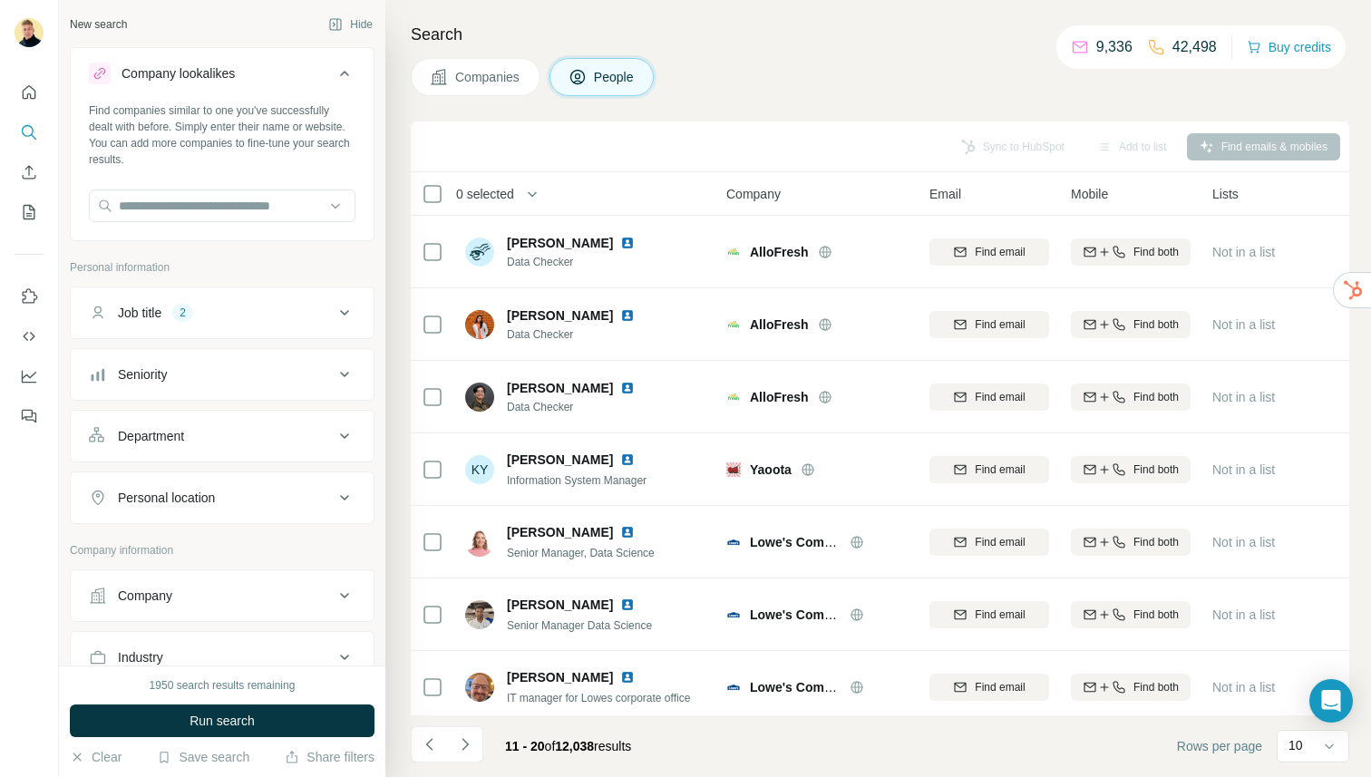
click at [313, 306] on div "Job title 2" at bounding box center [211, 313] width 245 height 18
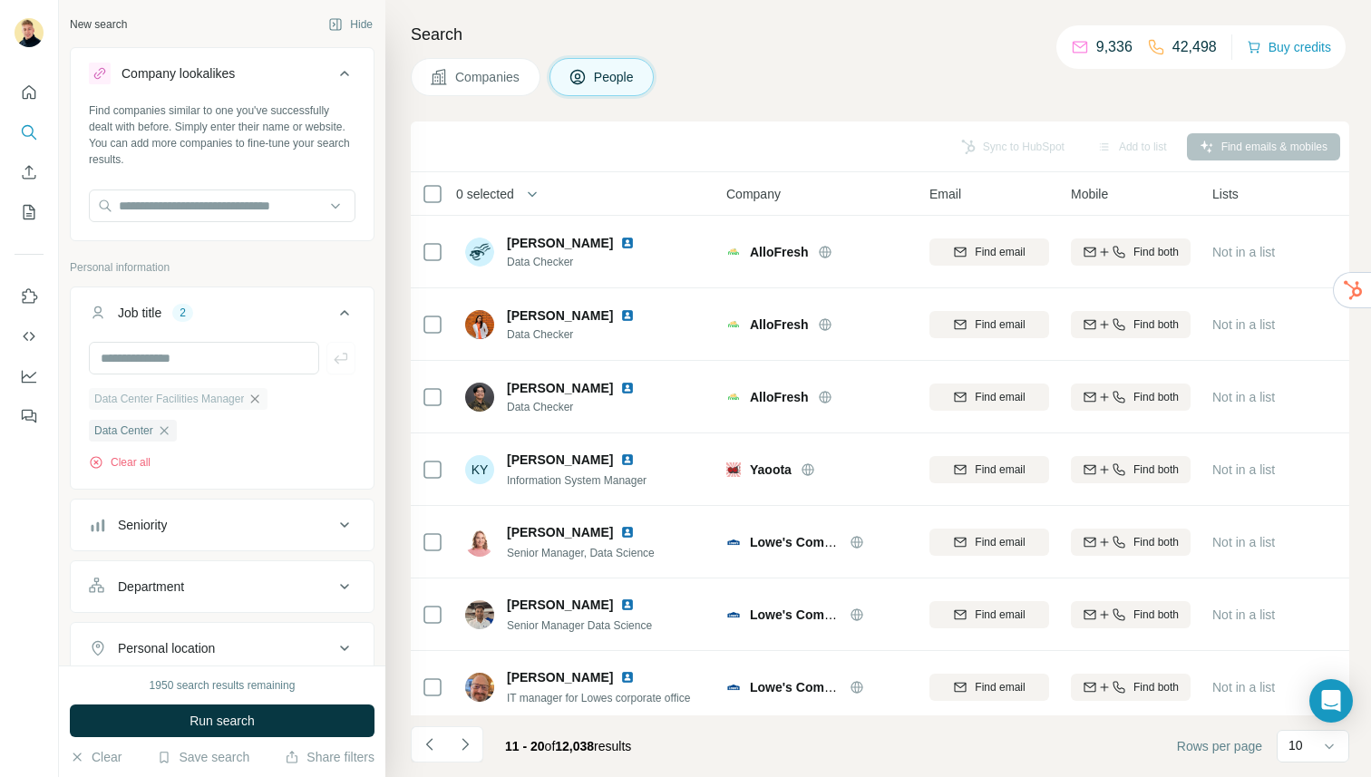
click at [262, 397] on icon "button" at bounding box center [255, 399] width 15 height 15
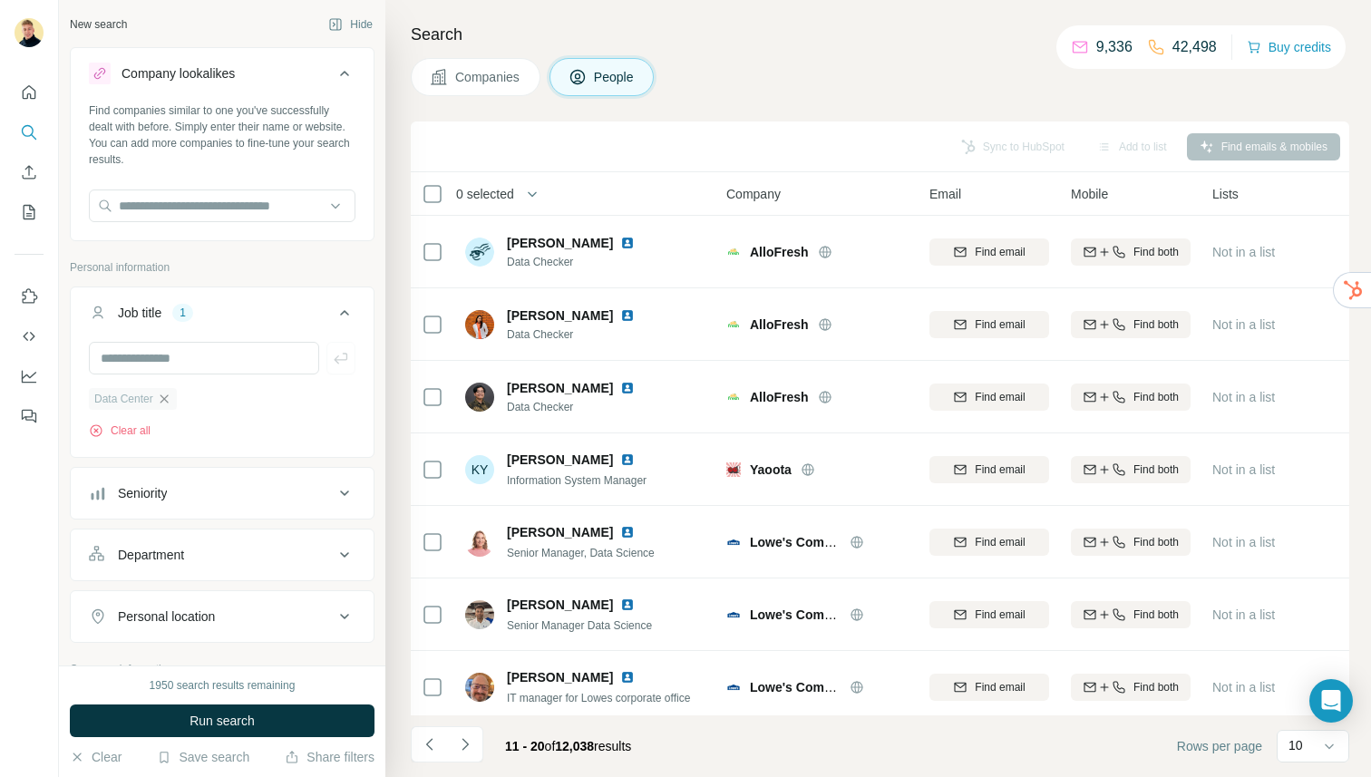
click at [167, 394] on icon "button" at bounding box center [164, 399] width 15 height 15
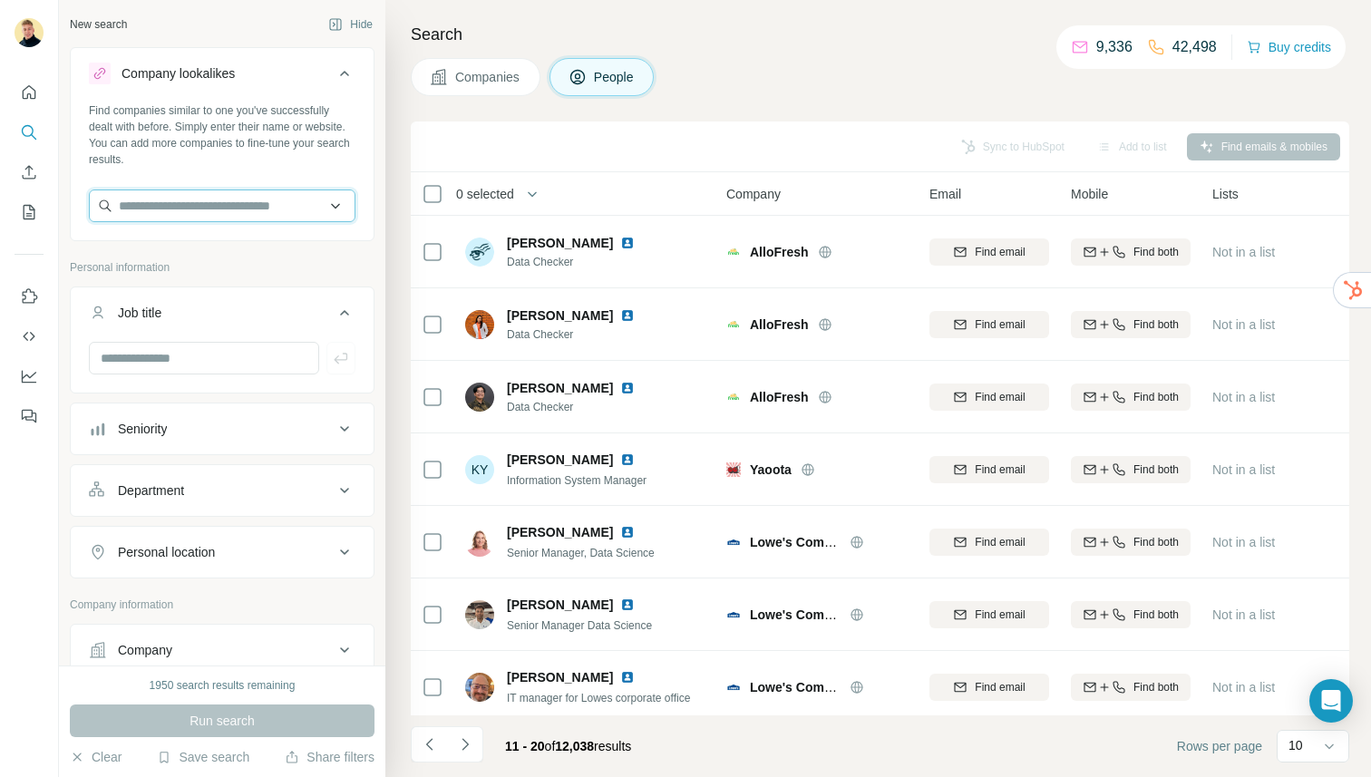
drag, startPoint x: 226, startPoint y: 192, endPoint x: 242, endPoint y: 195, distance: 16.5
click at [226, 193] on input "text" at bounding box center [222, 205] width 267 height 33
click at [459, 73] on span "Companies" at bounding box center [488, 77] width 66 height 18
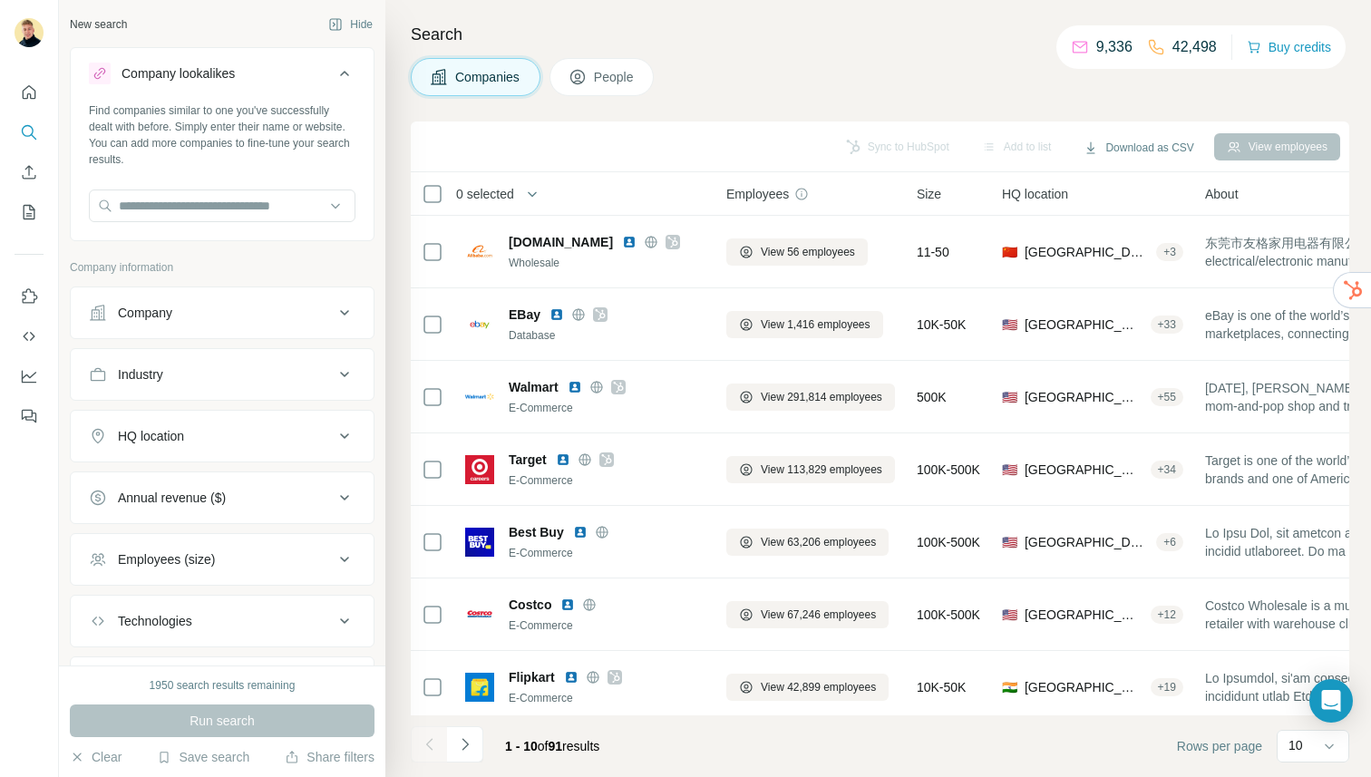
click at [12, 91] on div at bounding box center [29, 248] width 58 height 367
click at [34, 83] on icon "Quick start" at bounding box center [29, 92] width 18 height 18
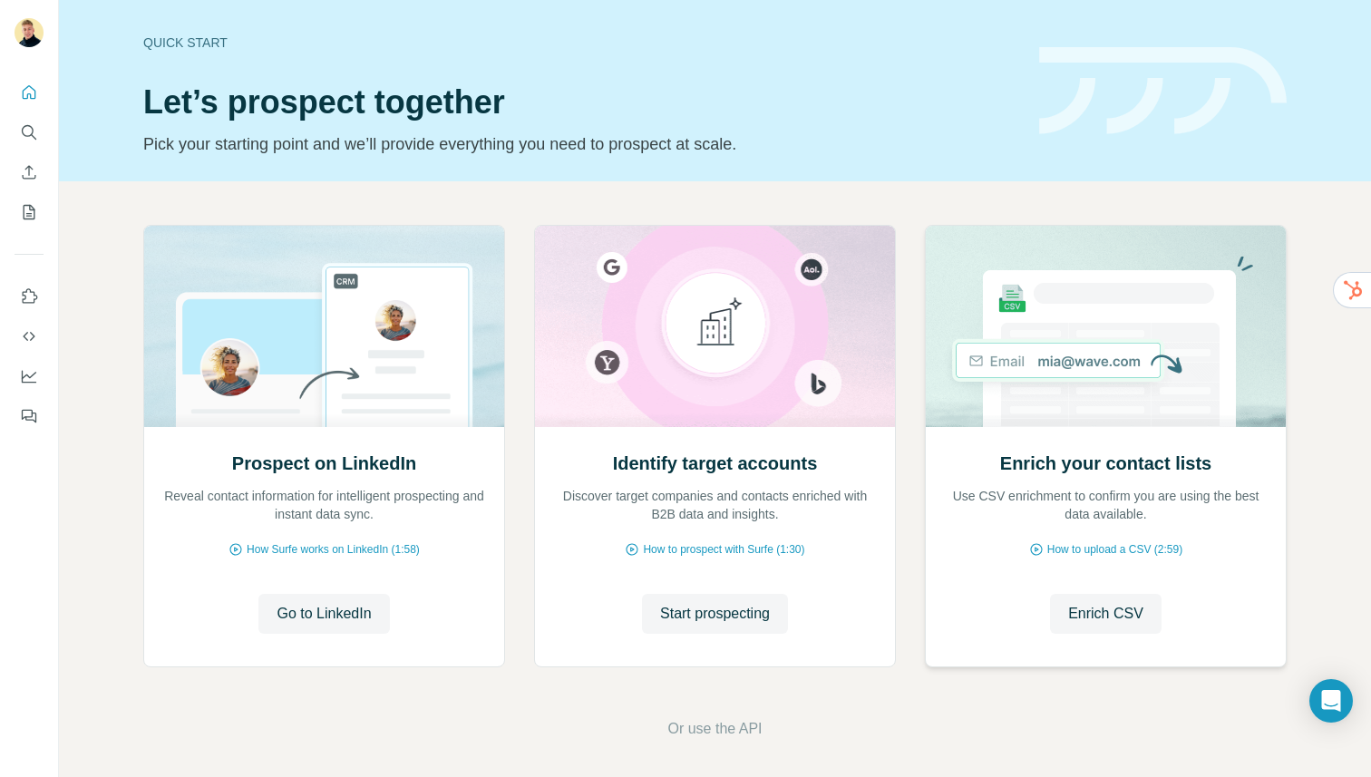
scroll to position [6, 0]
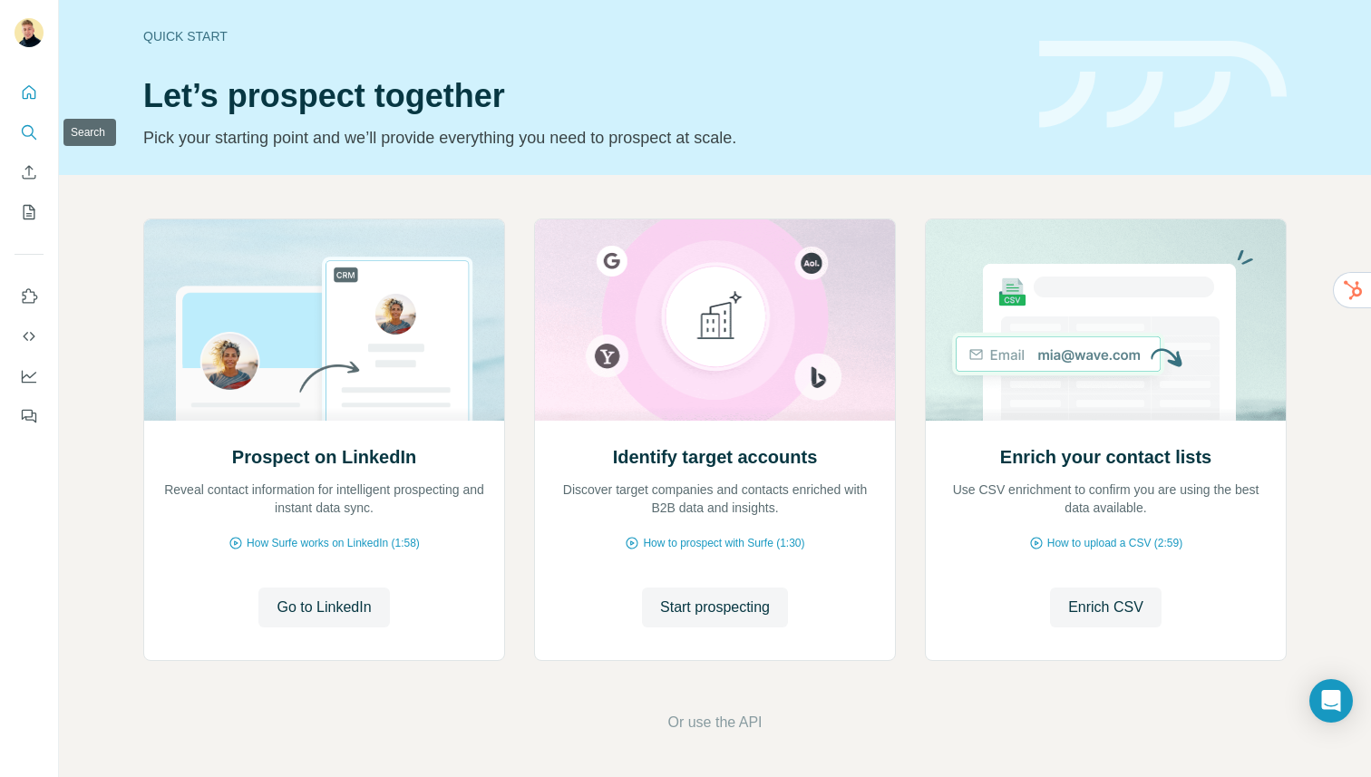
click at [33, 129] on icon "Search" at bounding box center [29, 132] width 18 height 18
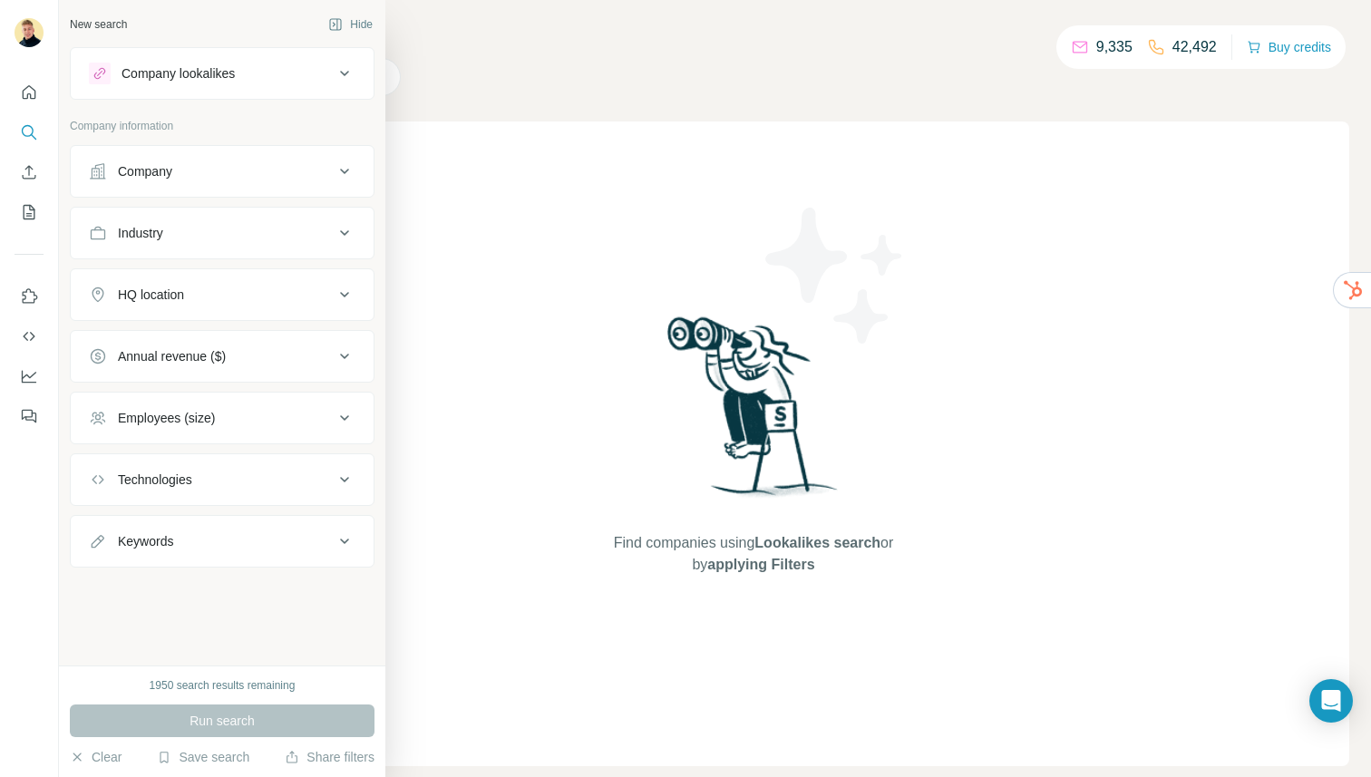
click at [321, 75] on div "Company lookalikes" at bounding box center [211, 74] width 245 height 22
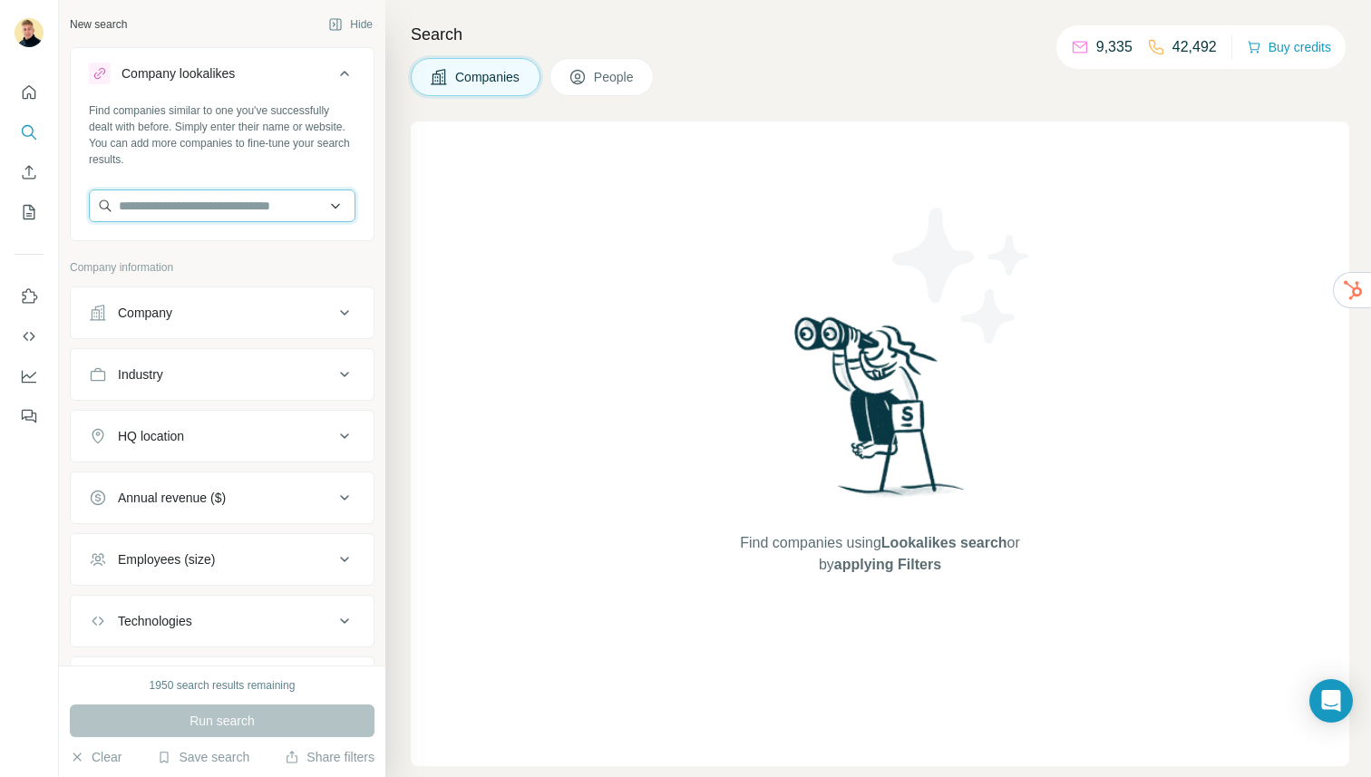
click at [221, 196] on input "text" at bounding box center [222, 205] width 267 height 33
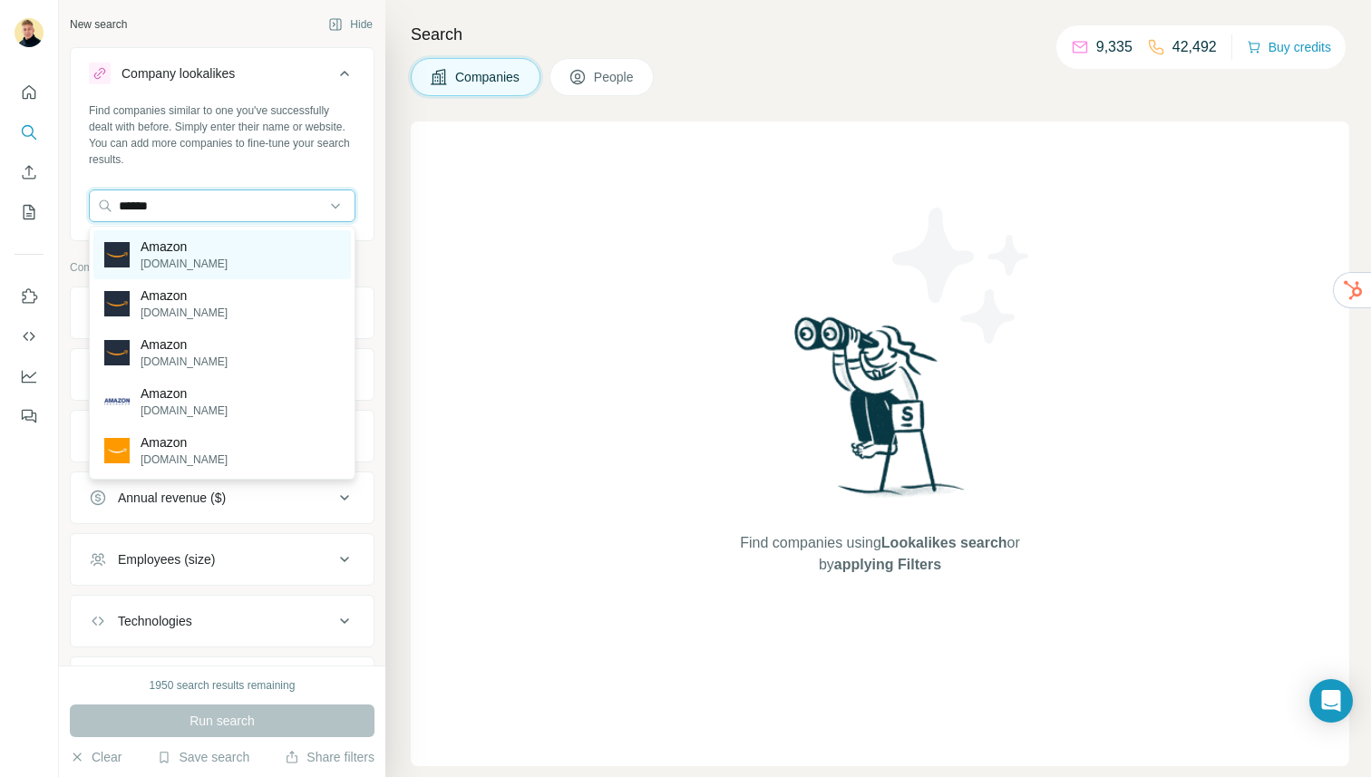
type input "******"
click at [160, 248] on p "Amazon" at bounding box center [184, 247] width 87 height 18
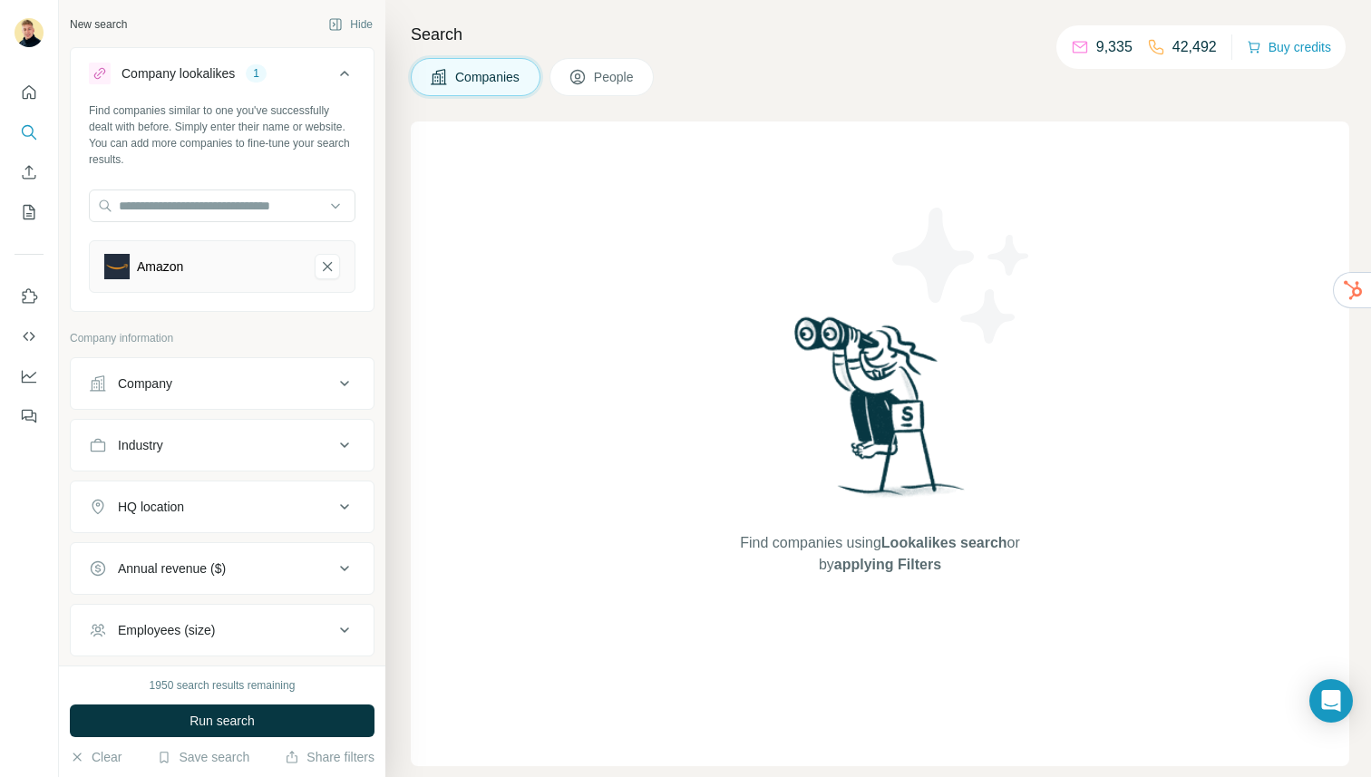
scroll to position [122, 0]
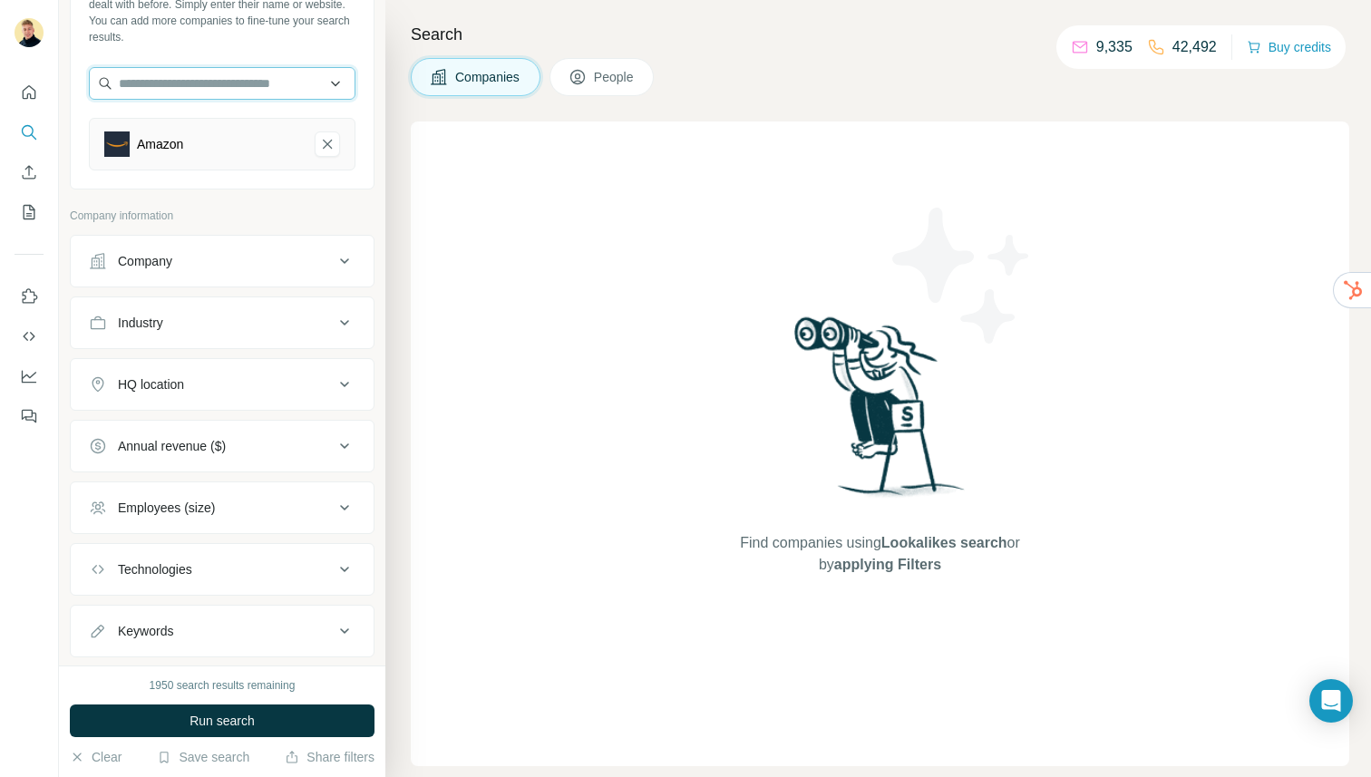
click at [211, 77] on input "text" at bounding box center [222, 83] width 267 height 33
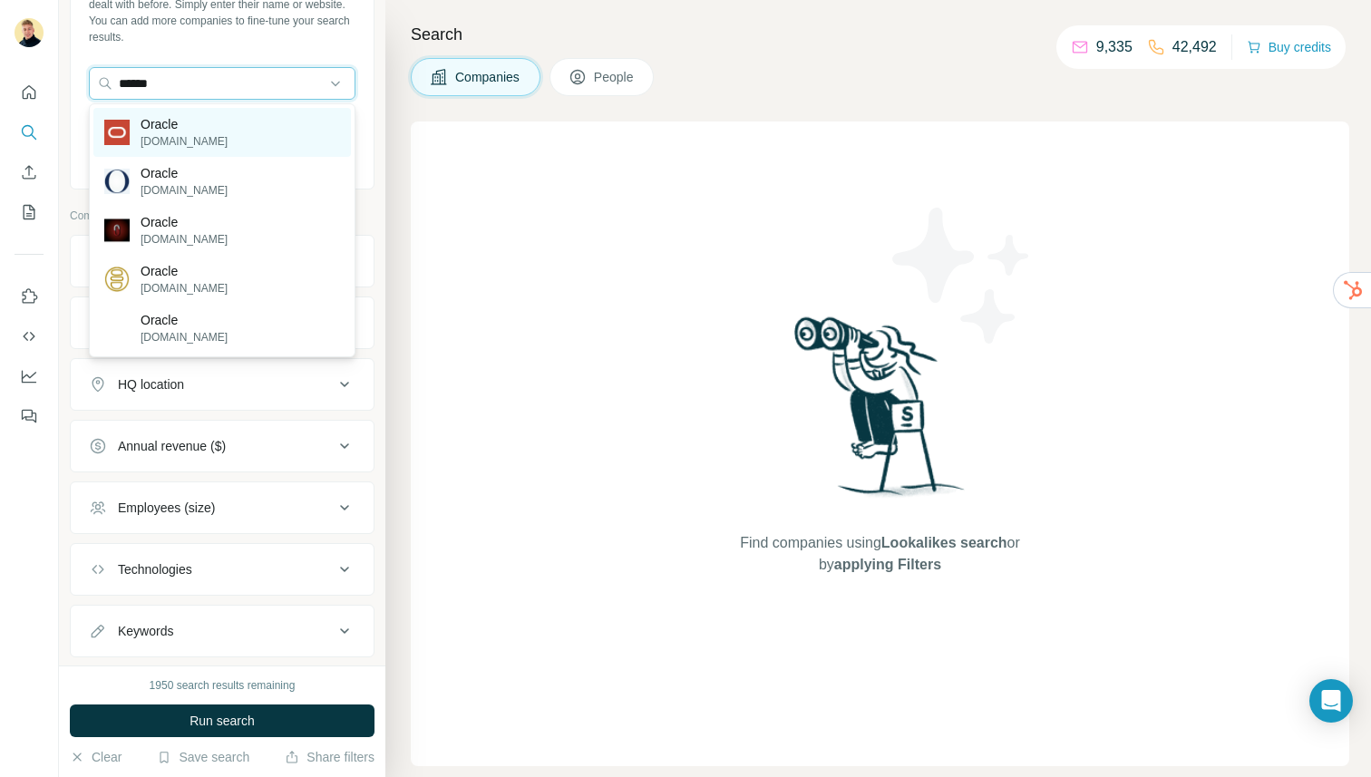
type input "******"
click at [204, 123] on div "Oracle [DOMAIN_NAME]" at bounding box center [221, 132] width 257 height 49
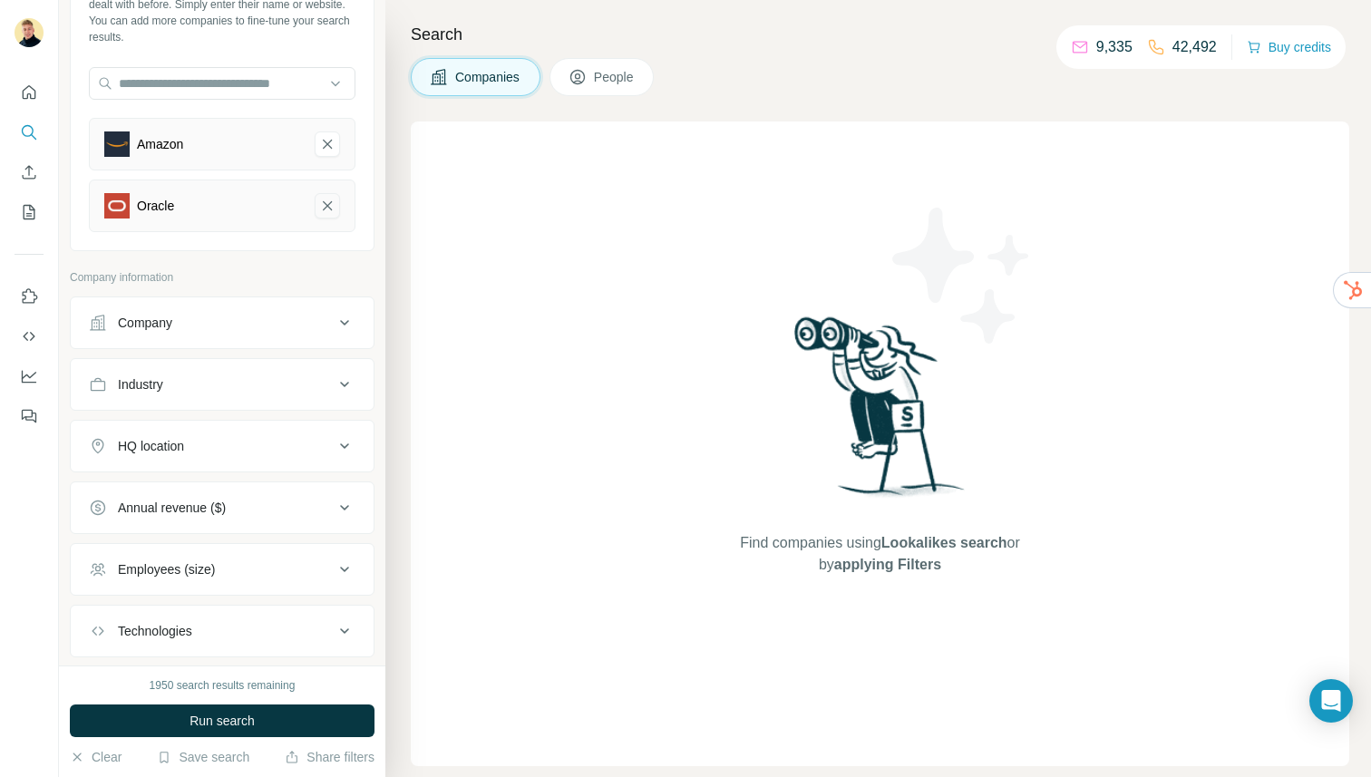
click at [329, 146] on icon "Amazon-remove-button" at bounding box center [327, 144] width 9 height 9
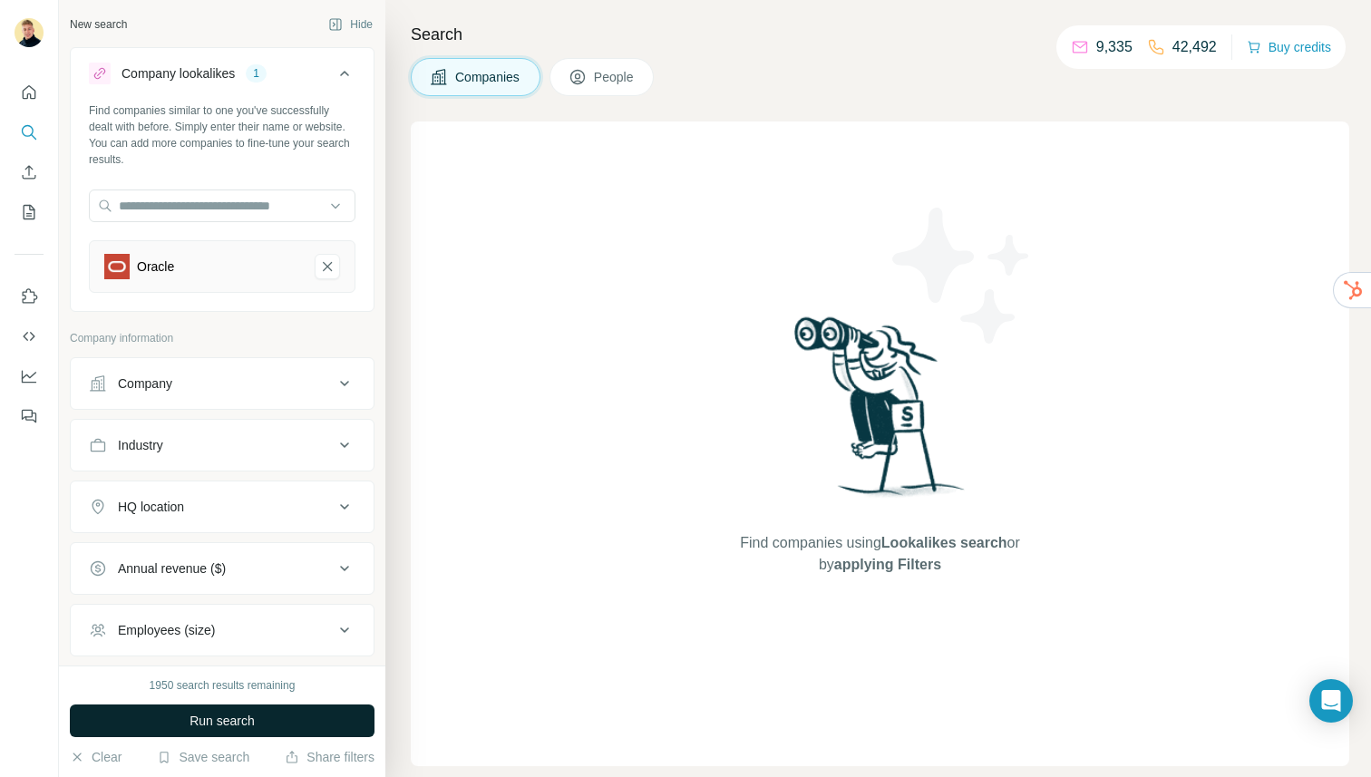
click at [185, 716] on button "Run search" at bounding box center [222, 720] width 305 height 33
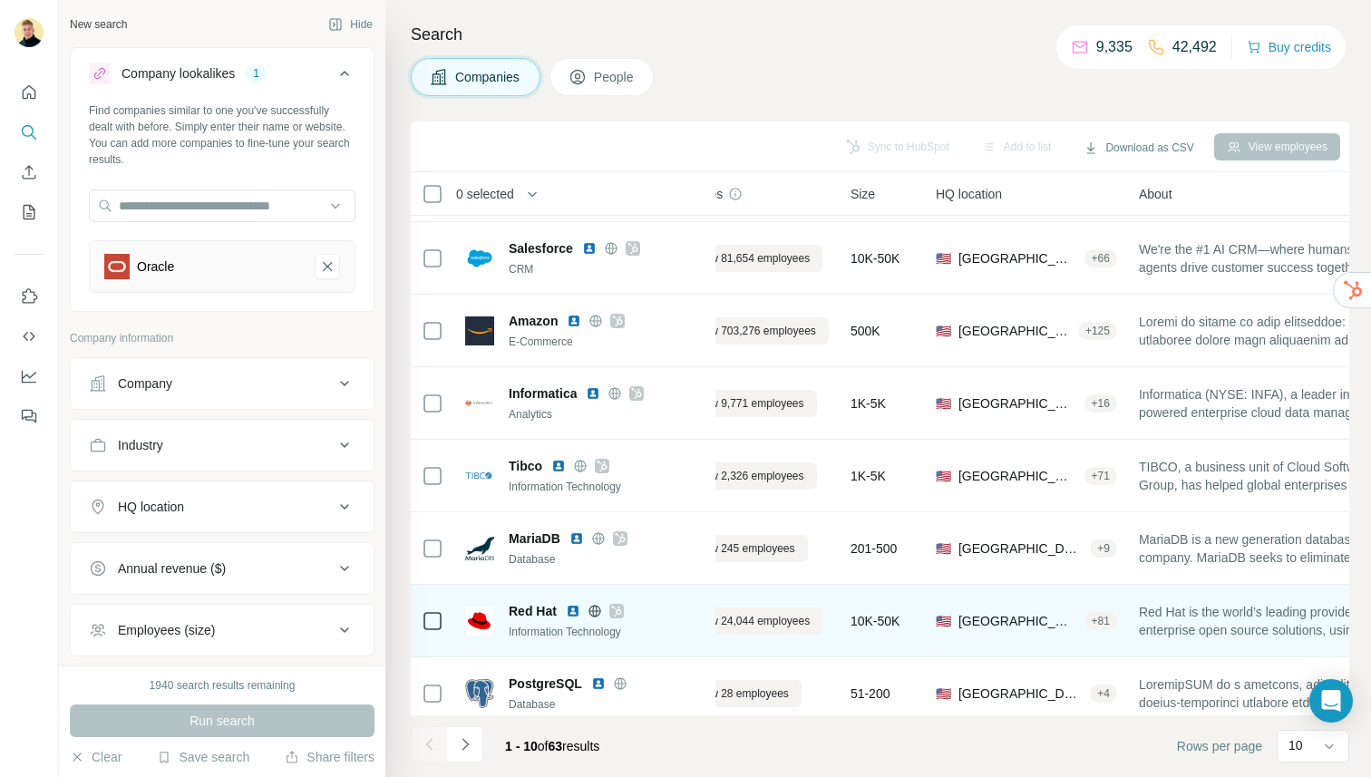
scroll to position [222, 66]
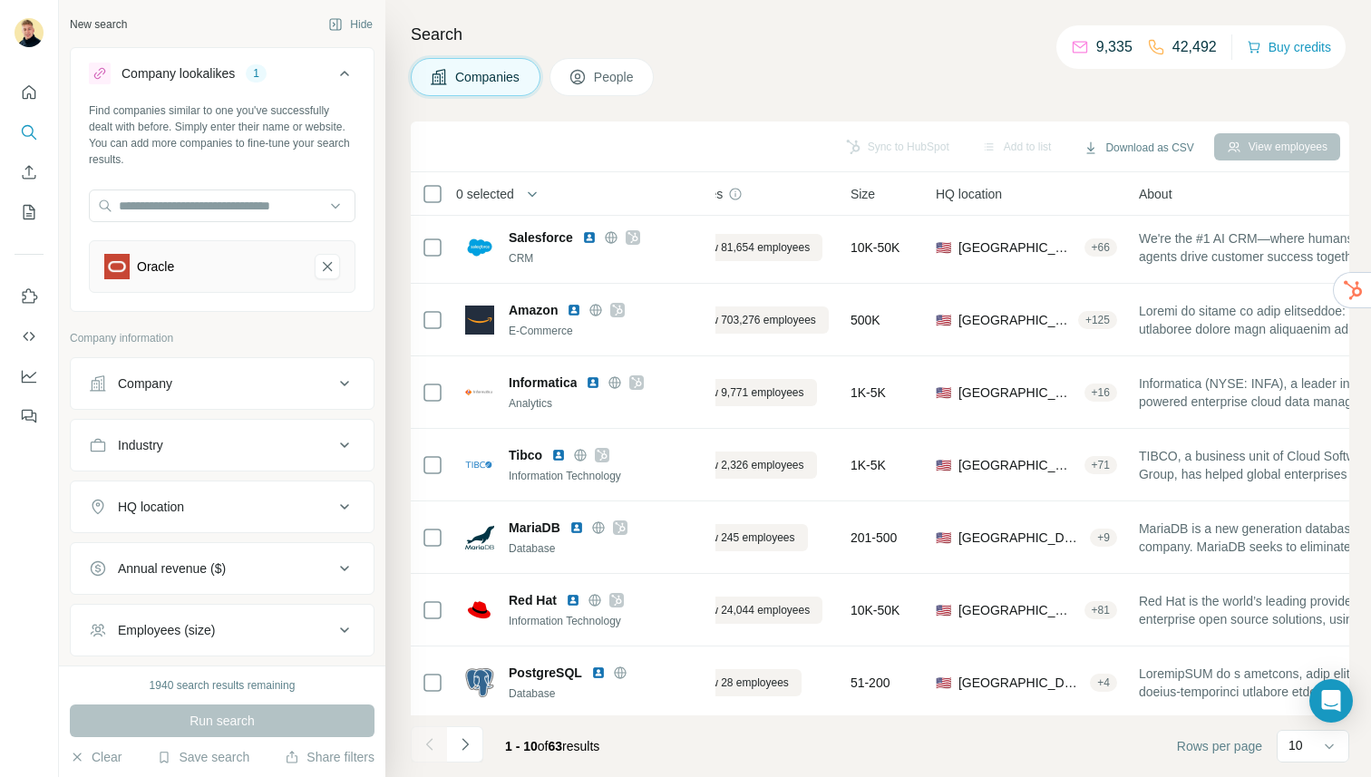
click at [616, 79] on span "People" at bounding box center [615, 77] width 42 height 18
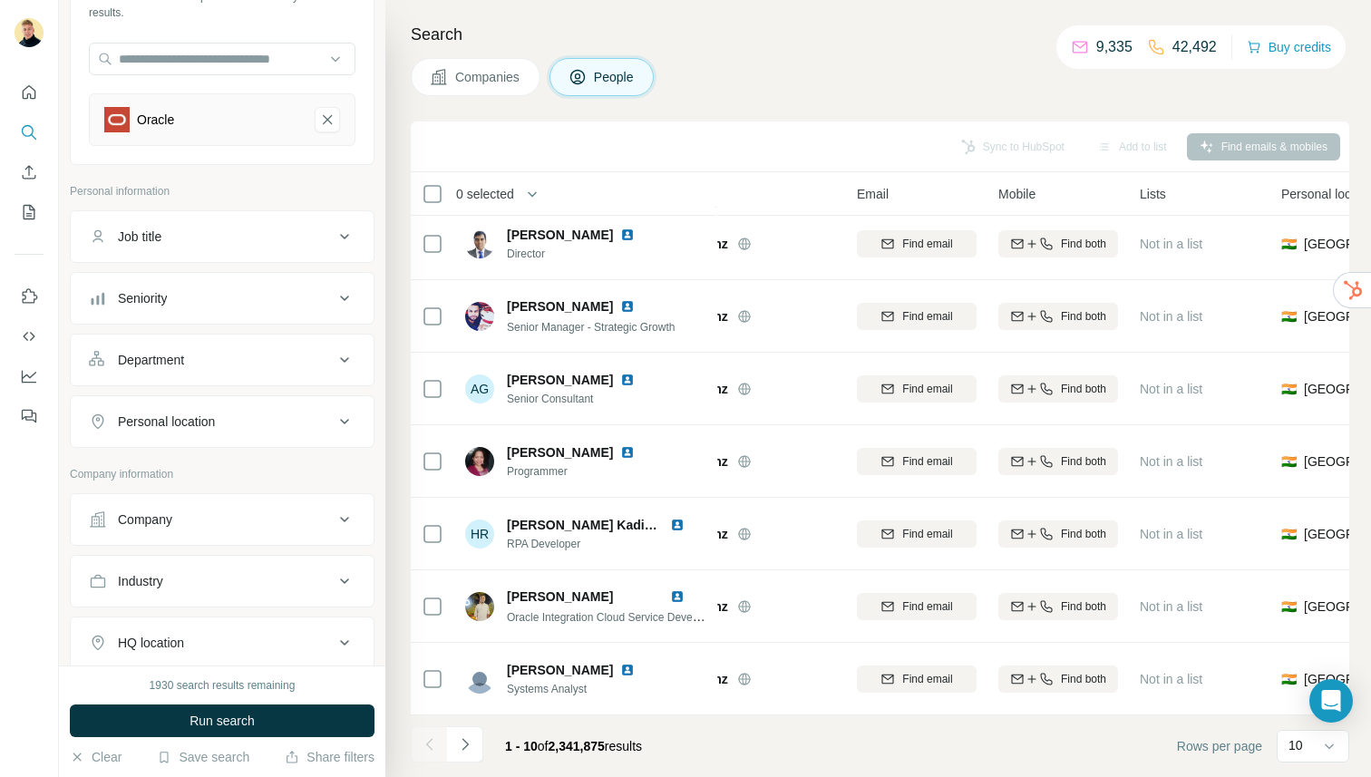
scroll to position [152, 0]
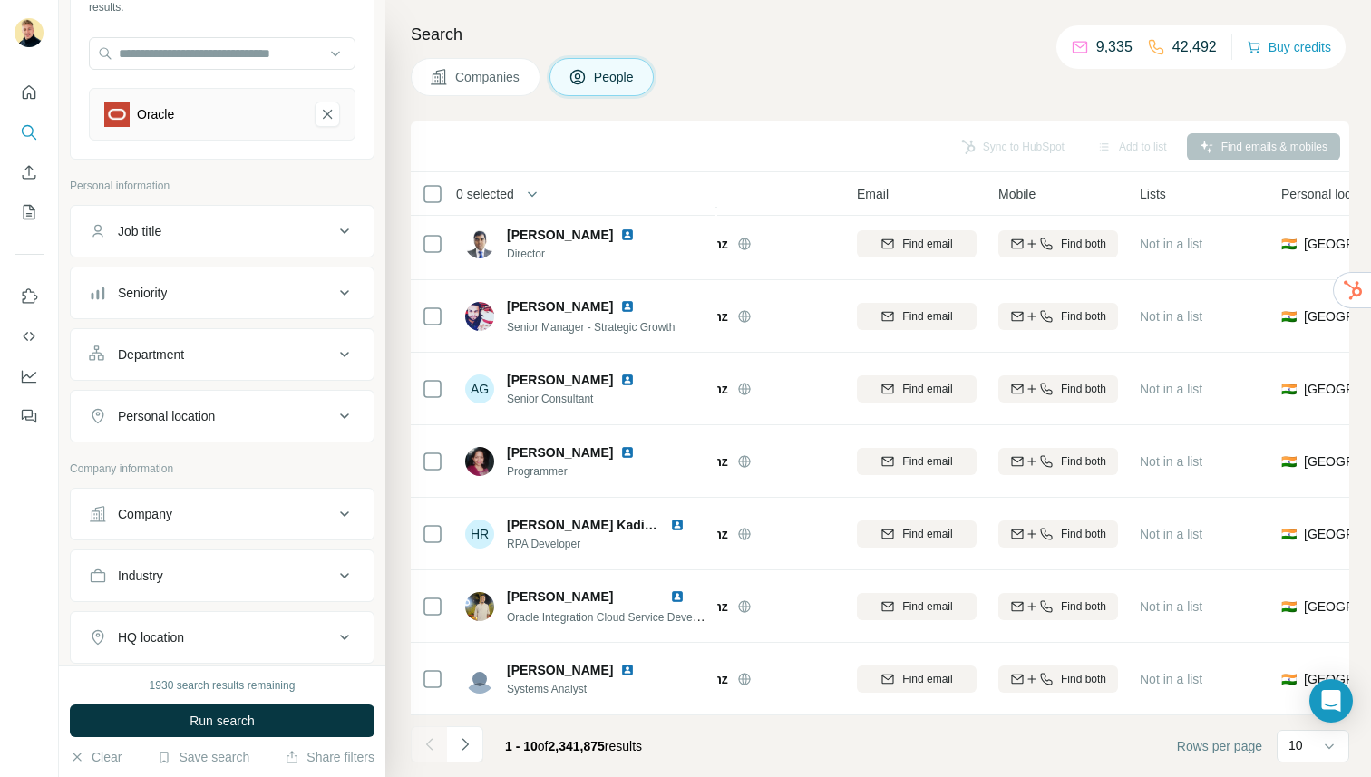
click at [249, 235] on div "Job title" at bounding box center [211, 231] width 245 height 18
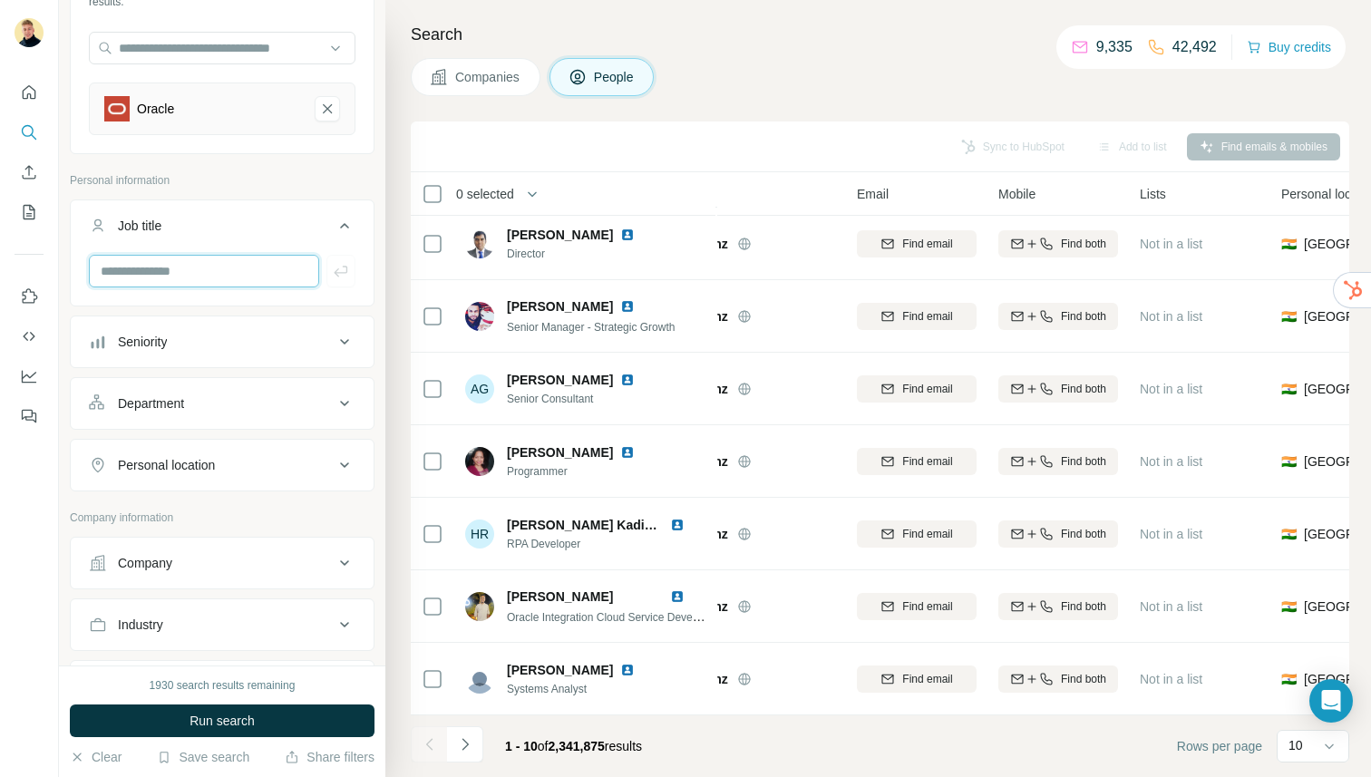
click at [232, 267] on input "text" at bounding box center [204, 271] width 230 height 33
type input "**********"
click at [358, 267] on div "**********" at bounding box center [222, 281] width 303 height 47
click at [353, 268] on button "button" at bounding box center [340, 274] width 29 height 33
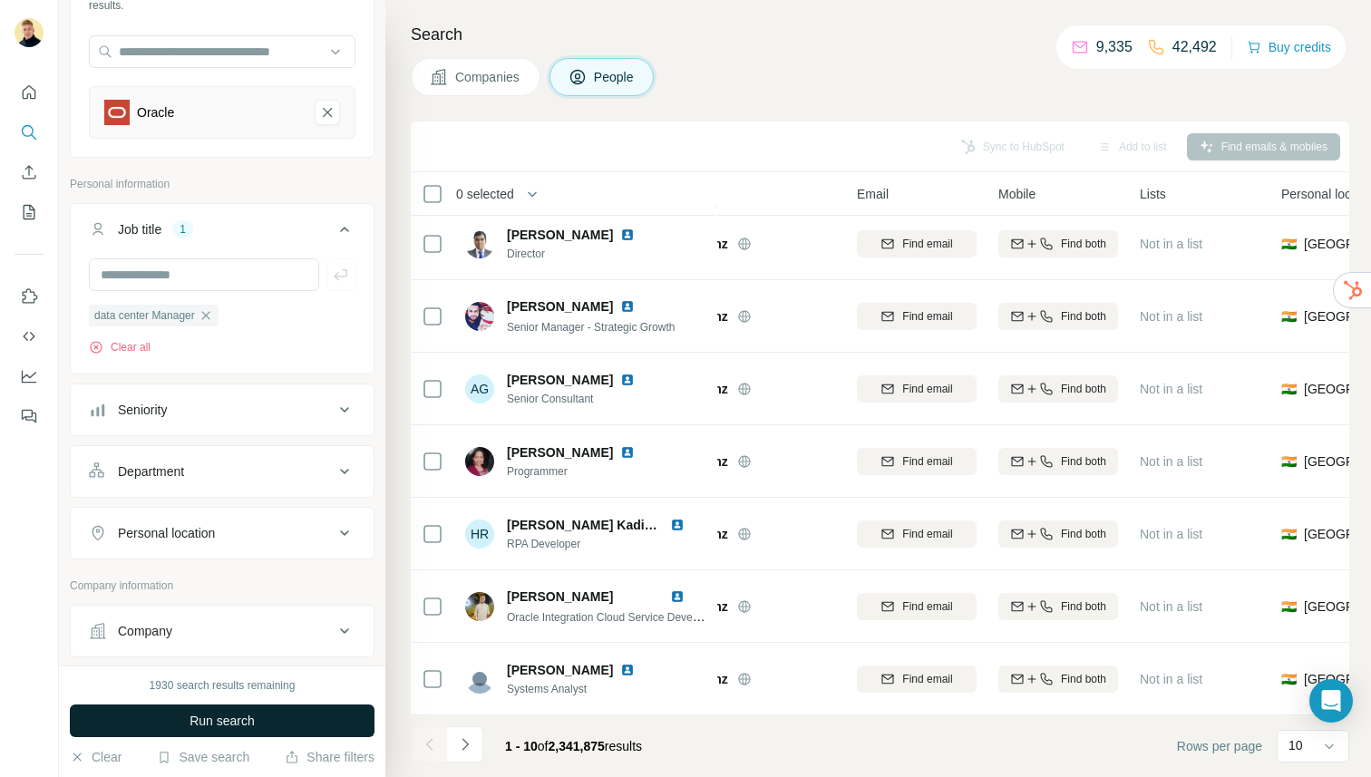
click at [225, 723] on span "Run search" at bounding box center [221, 721] width 65 height 18
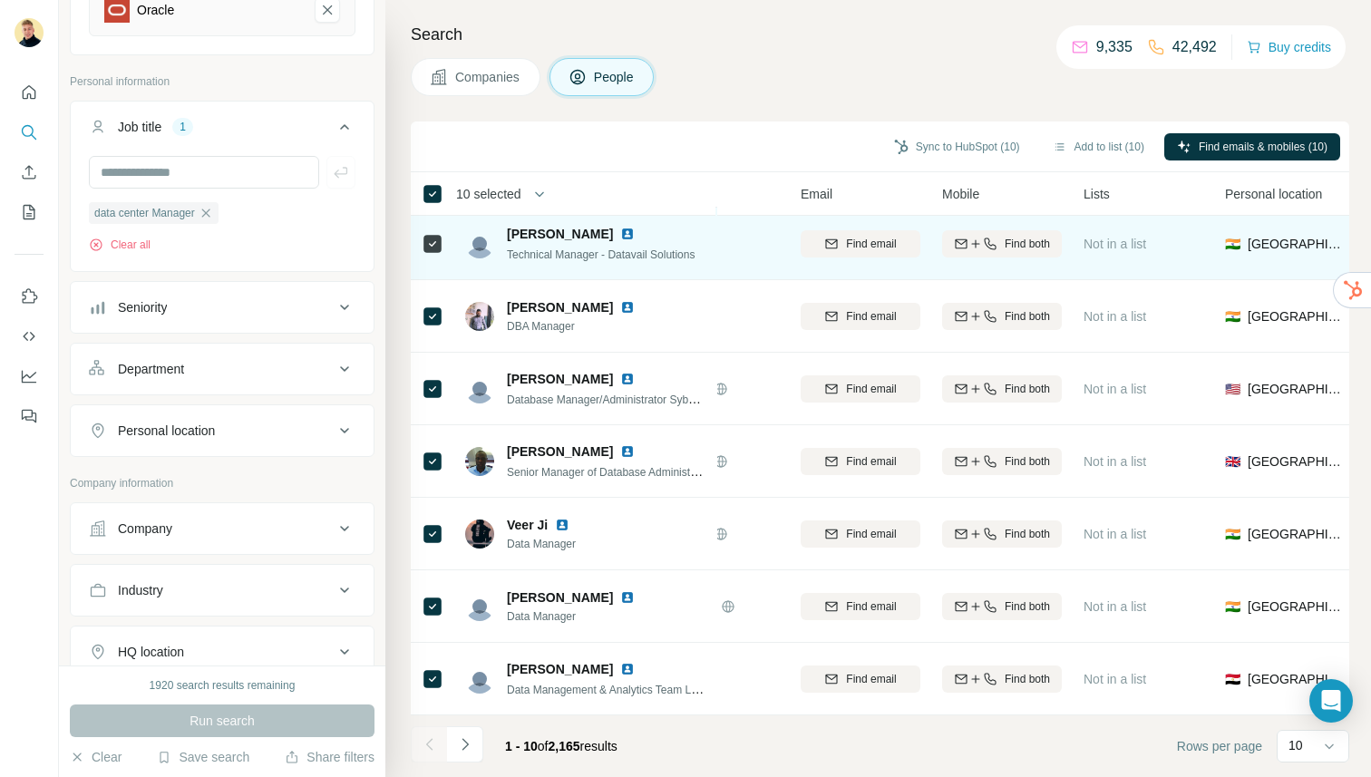
scroll to position [0, 129]
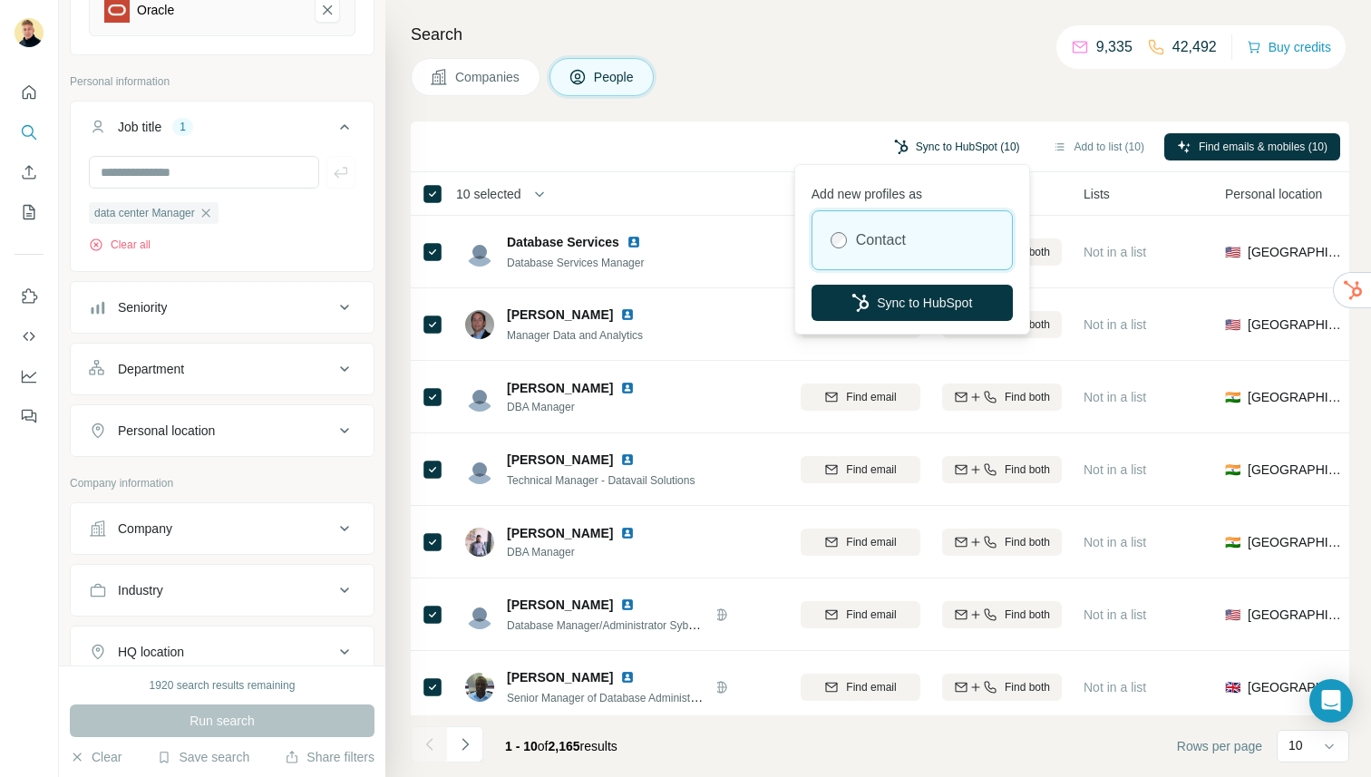
click at [973, 147] on button "Sync to HubSpot (10)" at bounding box center [956, 146] width 151 height 27
click at [904, 291] on button "Sync to HubSpot" at bounding box center [911, 303] width 201 height 36
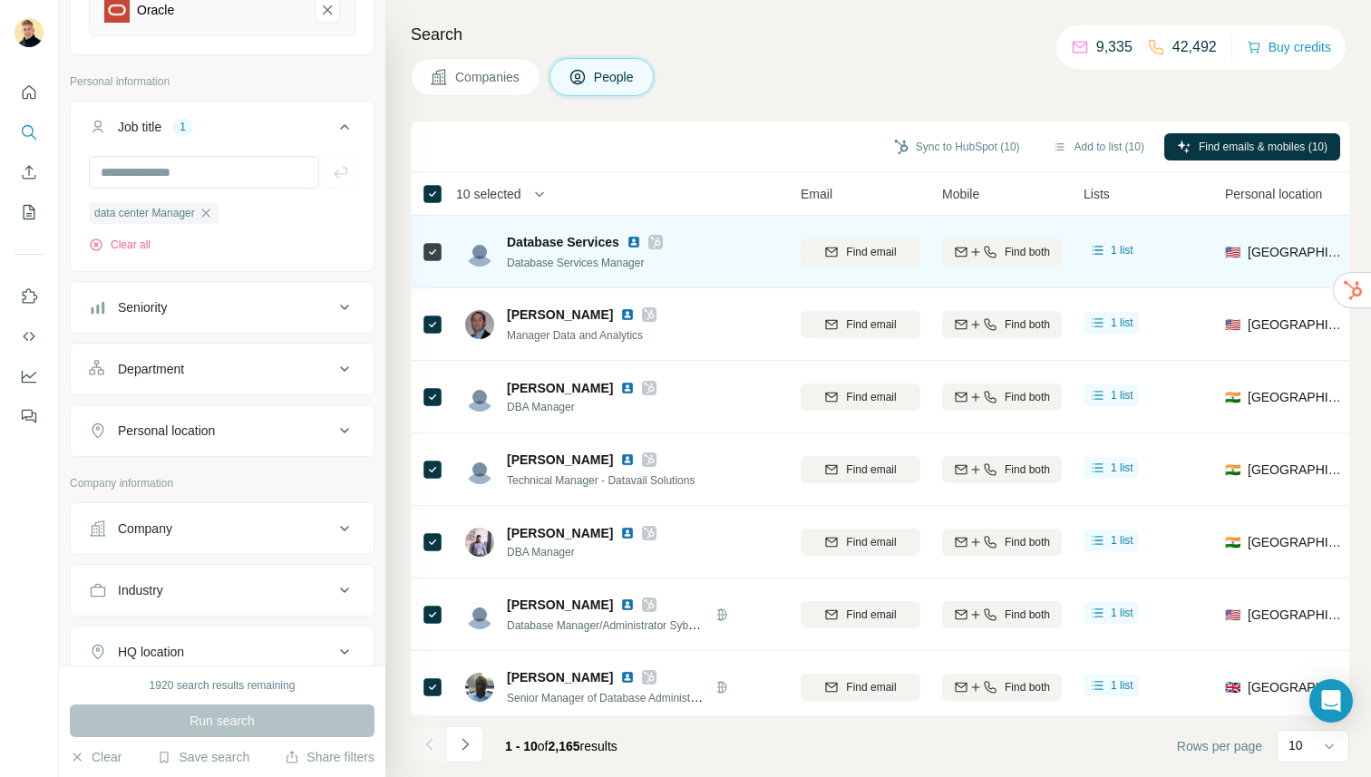
scroll to position [0, 128]
